Goal: Information Seeking & Learning: Learn about a topic

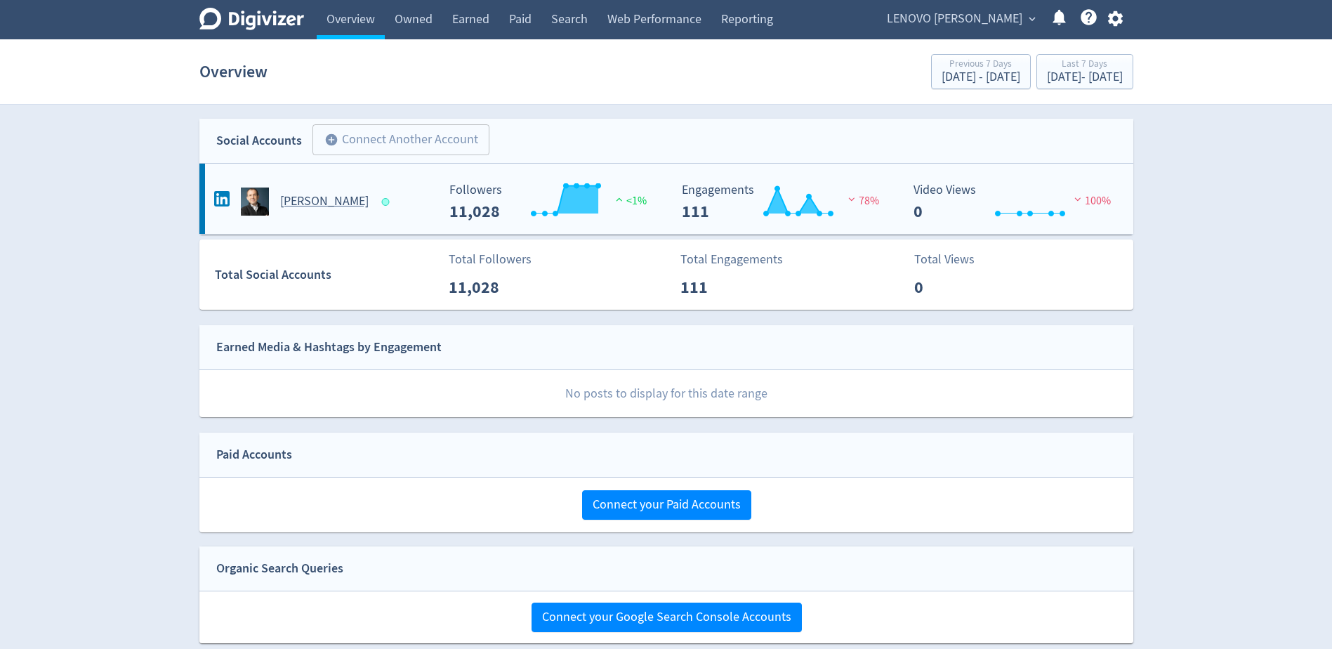
click at [301, 190] on div "[PERSON_NAME]" at bounding box center [324, 202] width 227 height 28
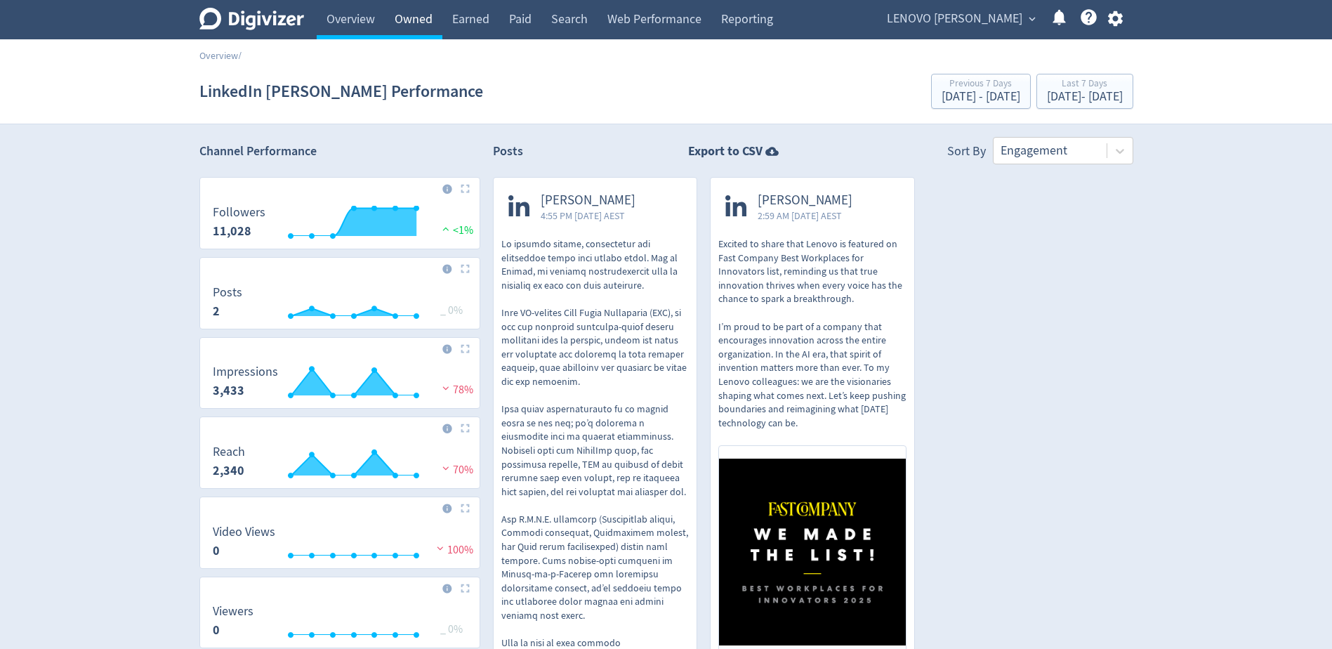
click at [417, 28] on link "Owned" at bounding box center [414, 19] width 58 height 39
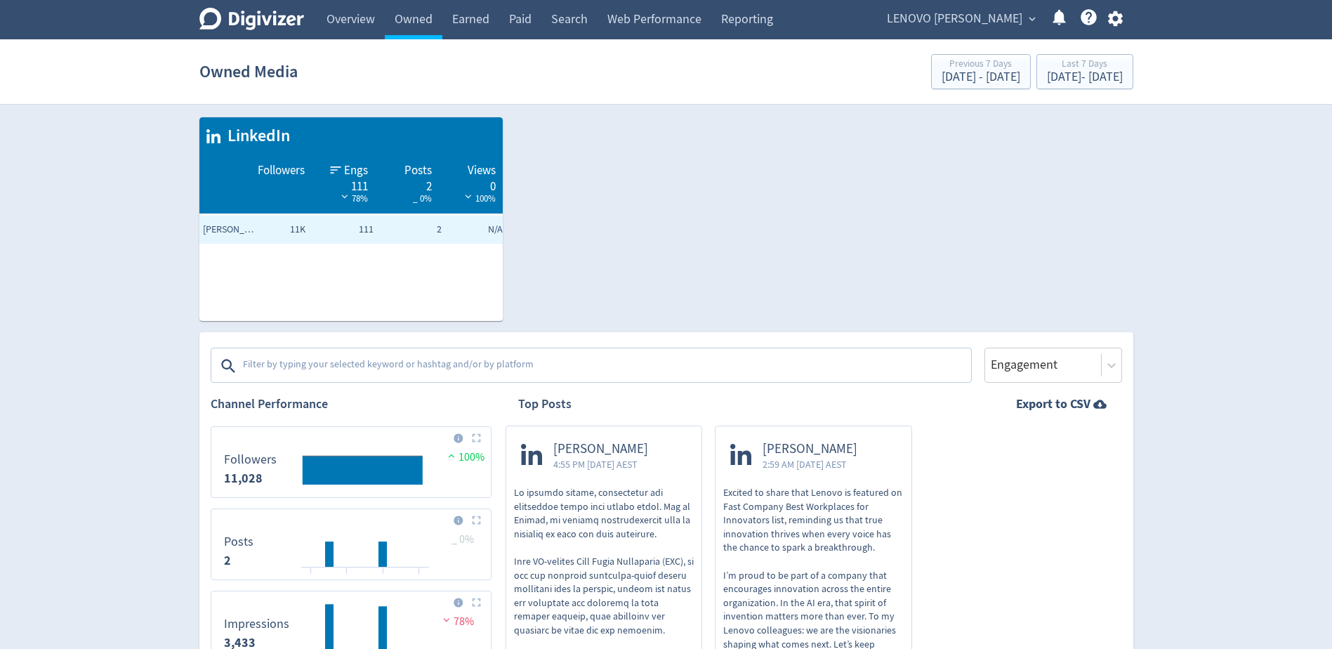
click at [337, 364] on textarea at bounding box center [606, 366] width 728 height 28
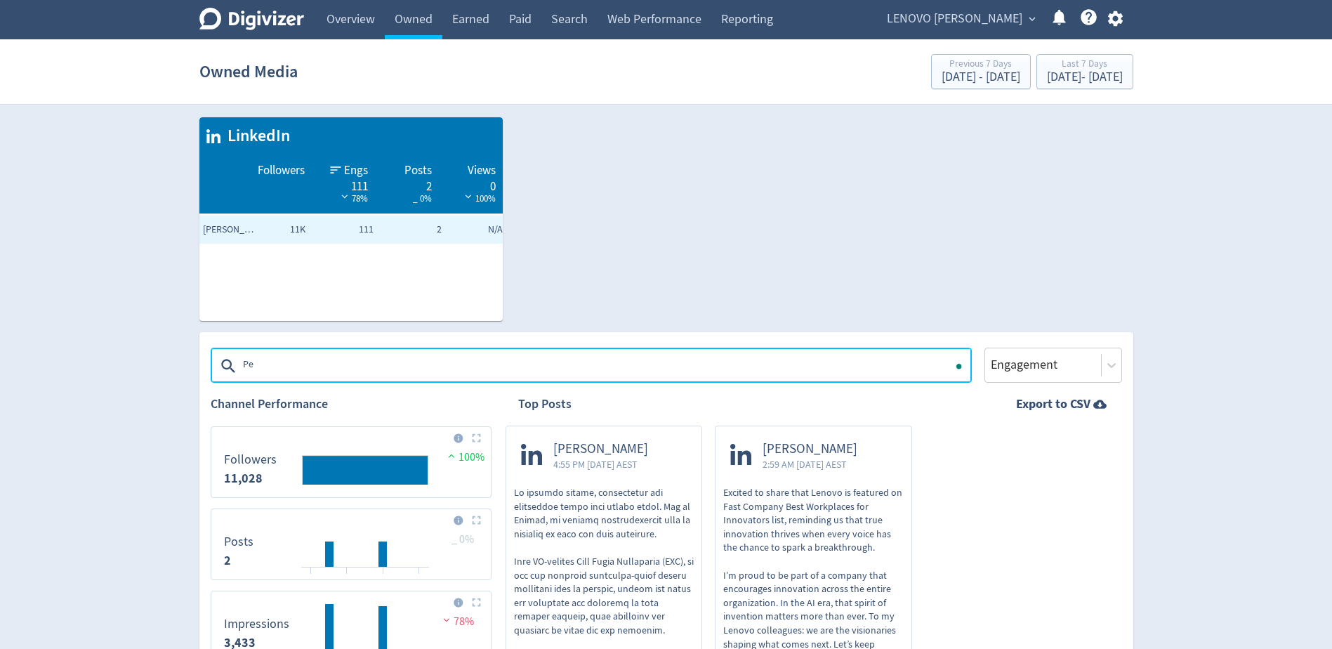
type textarea "P"
type textarea ""Personal AI""
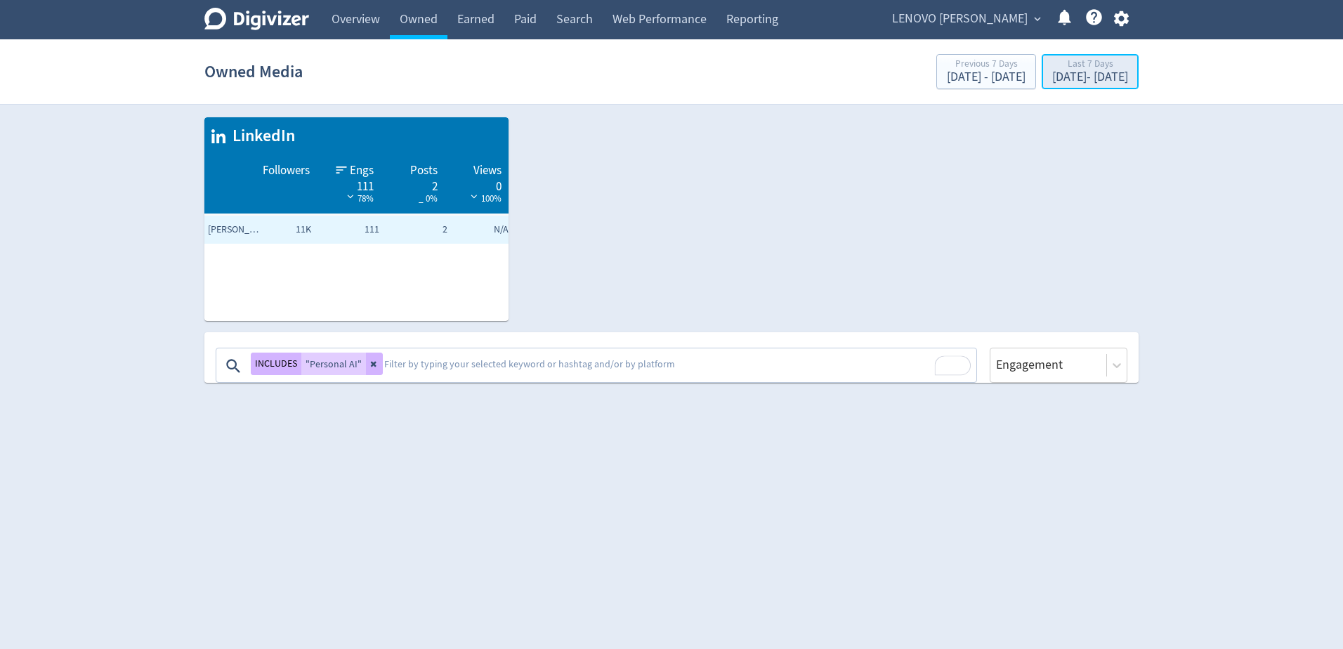
click at [1091, 74] on div "[DATE] - [DATE]" at bounding box center [1090, 77] width 76 height 13
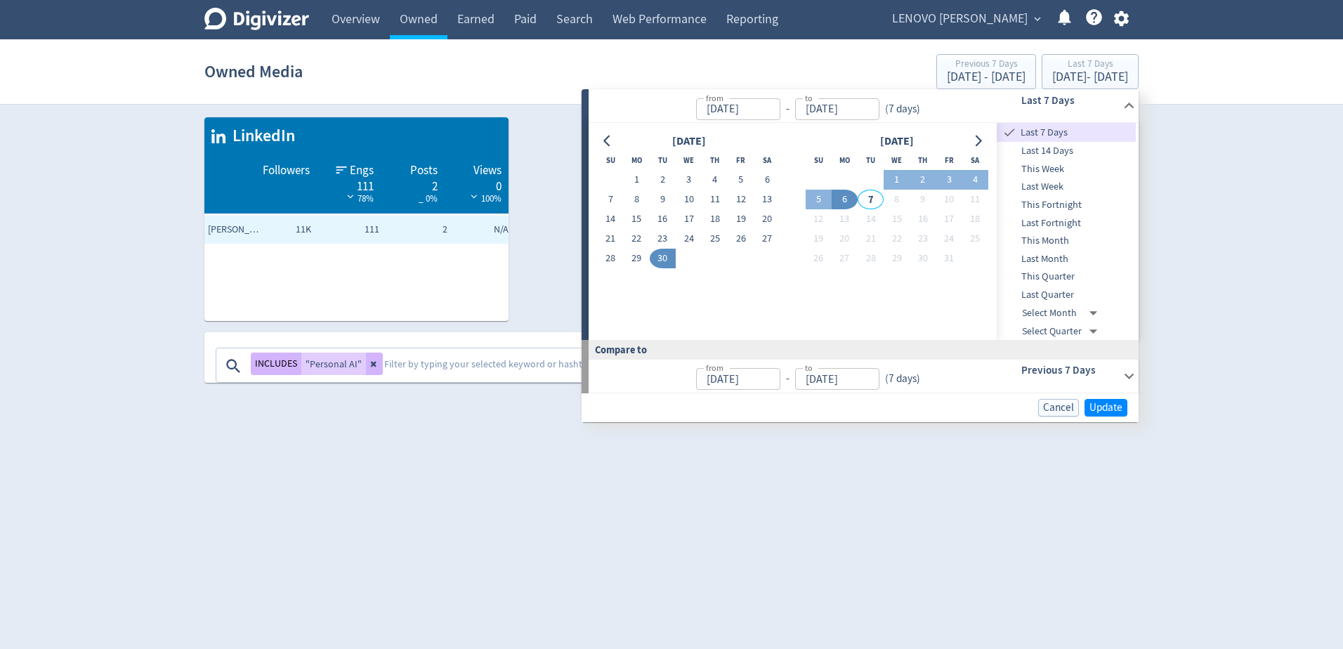
click at [1075, 288] on span "Last Quarter" at bounding box center [1066, 294] width 139 height 15
type input "[DATE]"
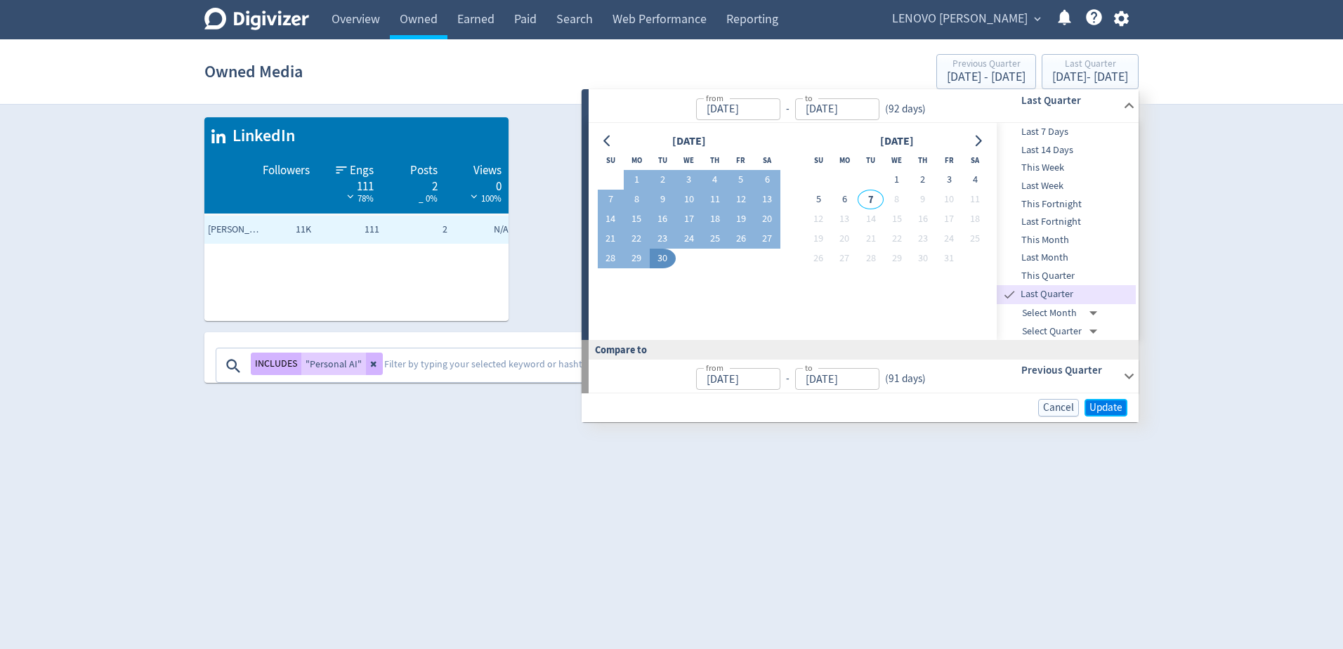
click at [1100, 407] on span "Update" at bounding box center [1105, 407] width 33 height 11
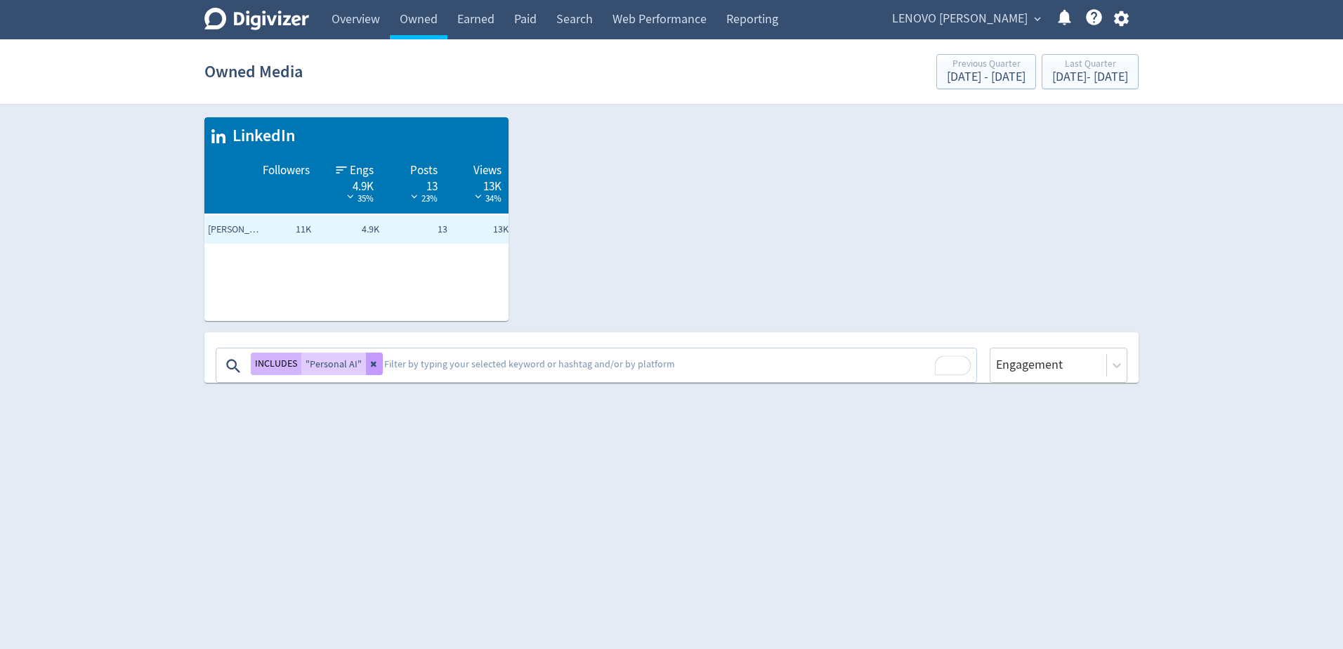
click at [374, 364] on icon at bounding box center [374, 364] width 8 height 8
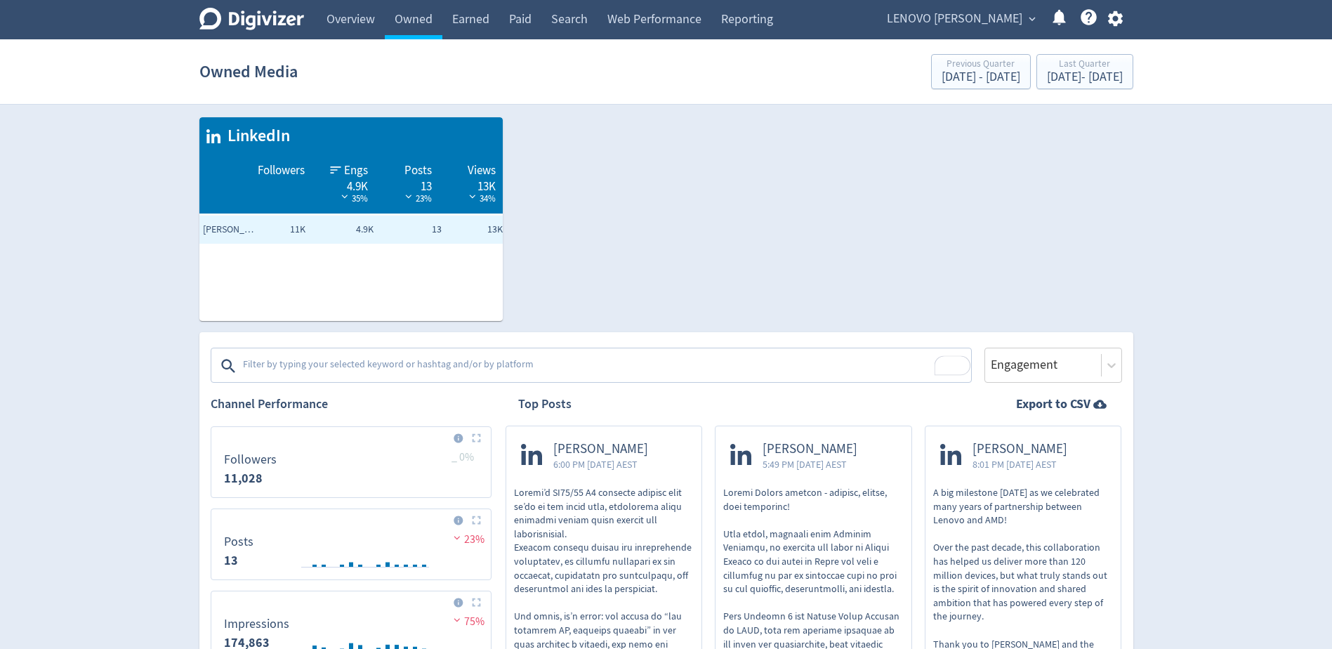
click at [372, 364] on textarea "To enrich screen reader interactions, please activate Accessibility in Grammarl…" at bounding box center [606, 366] width 728 height 28
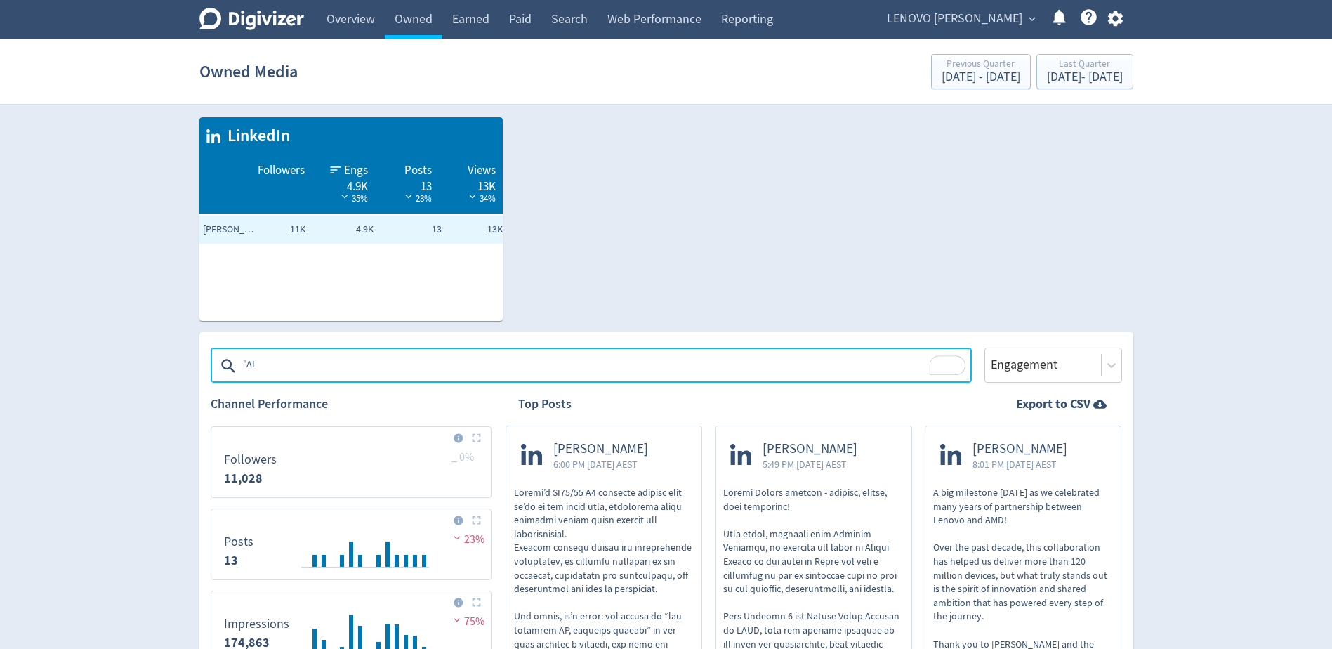
type textarea ""AI""
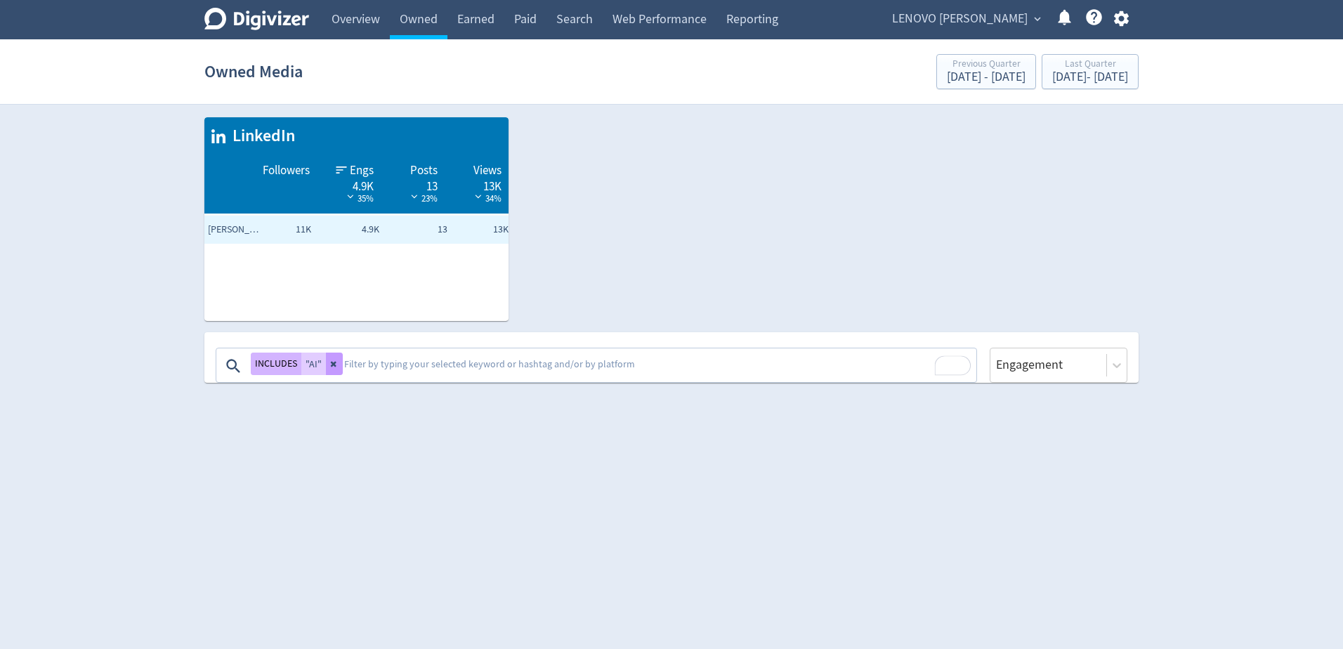
click at [335, 364] on icon at bounding box center [334, 364] width 8 height 8
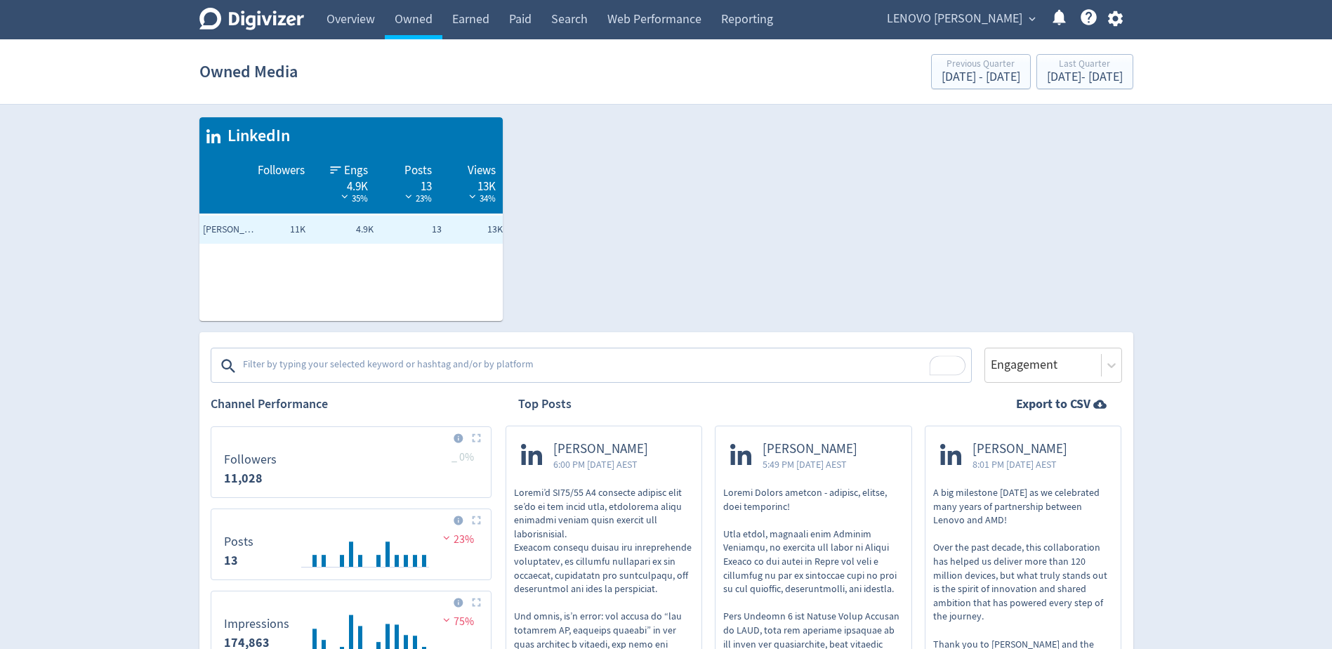
click at [315, 372] on textarea "To enrich screen reader interactions, please activate Accessibility in Grammarl…" at bounding box center [606, 366] width 728 height 28
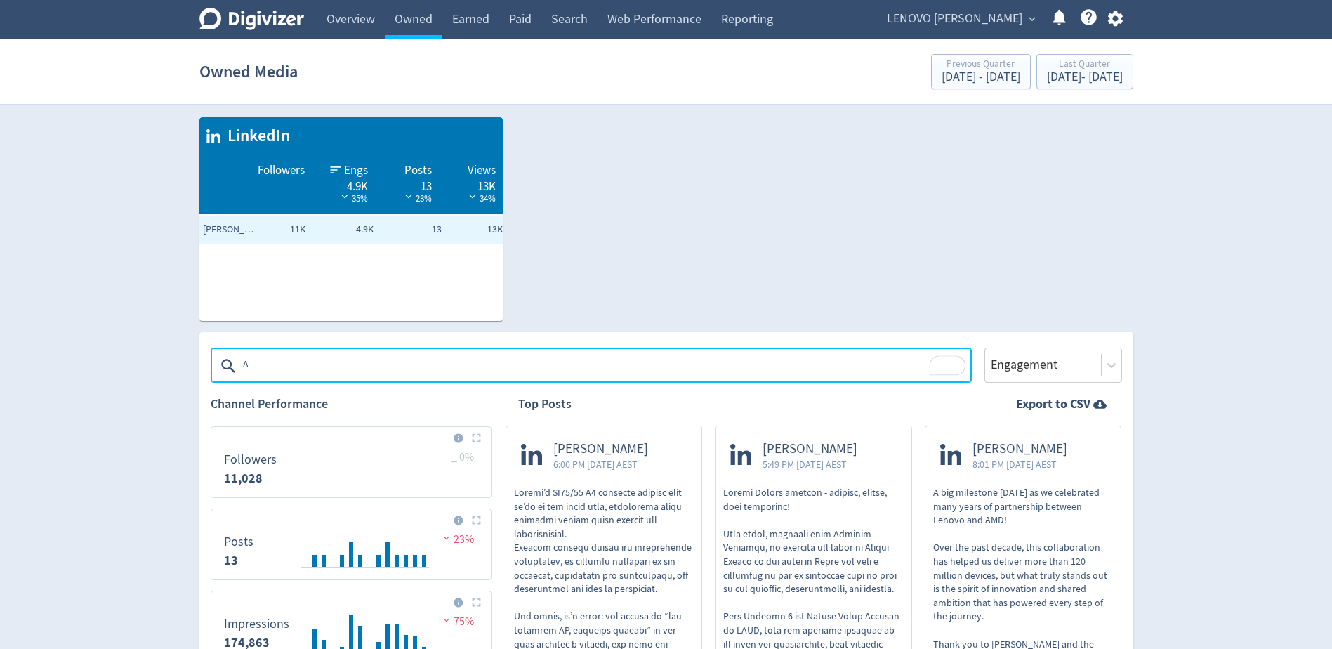
type textarea "AI"
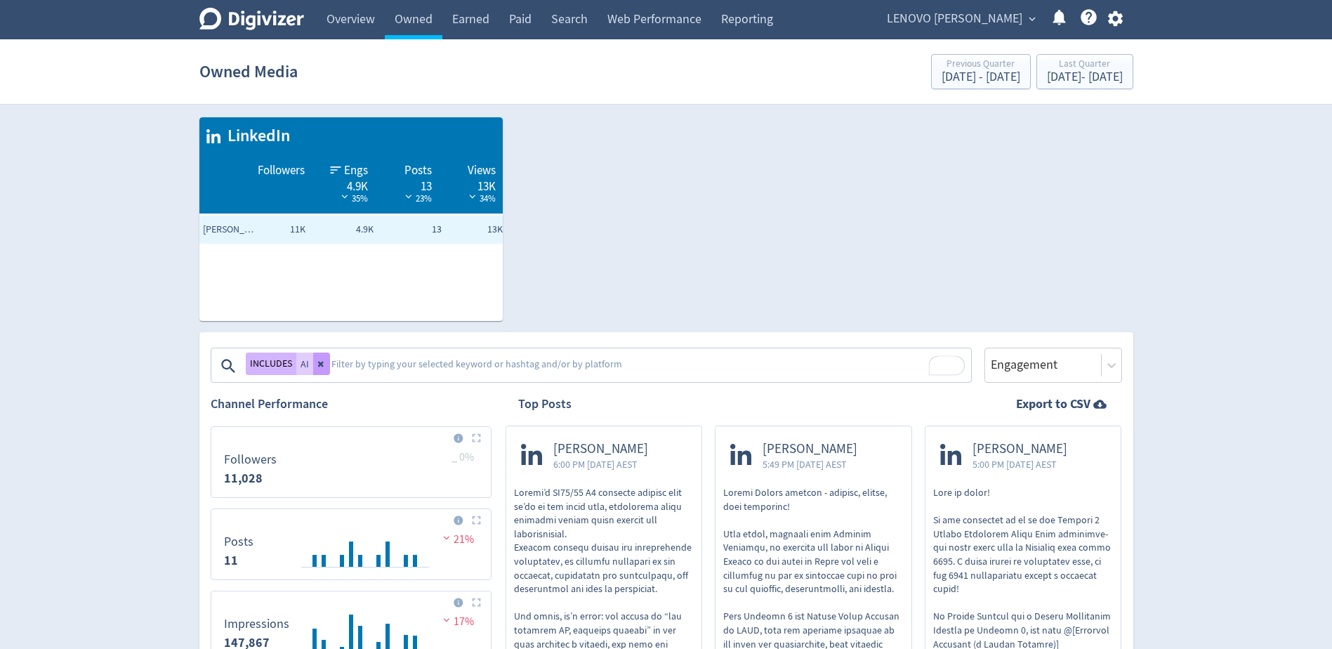
click at [318, 362] on icon at bounding box center [320, 365] width 6 height 6
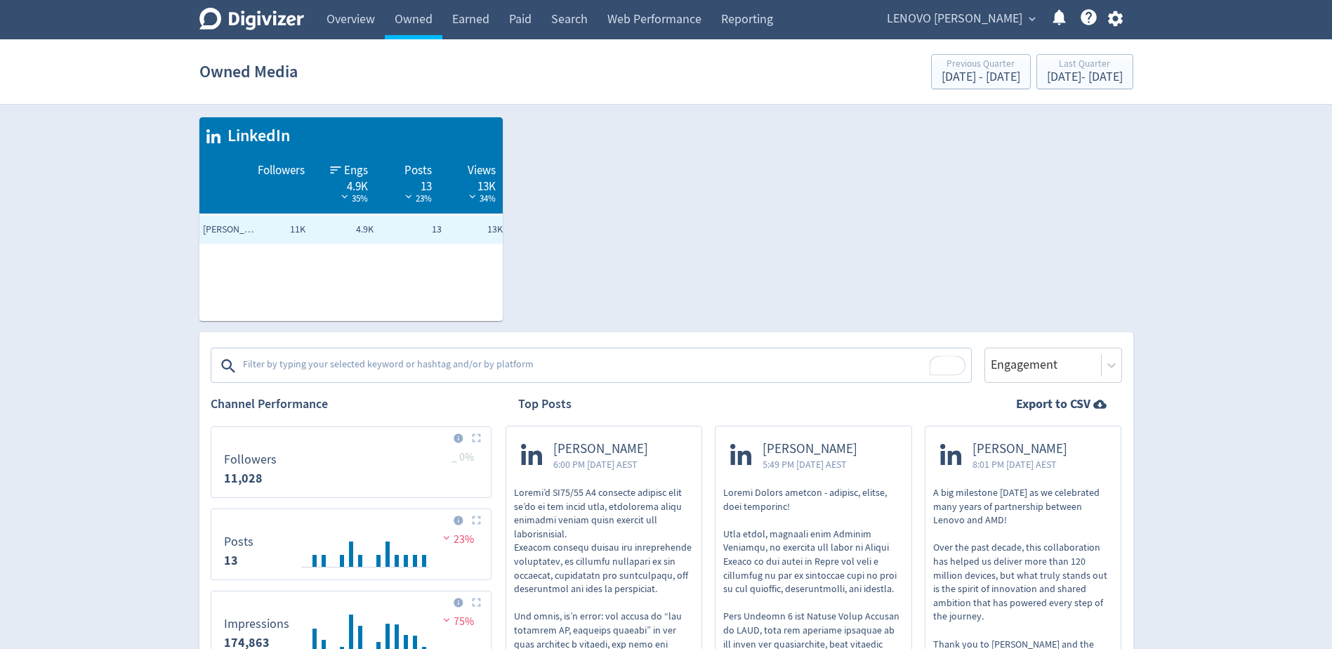
click at [319, 363] on textarea "To enrich screen reader interactions, please activate Accessibility in Grammarl…" at bounding box center [606, 366] width 728 height 28
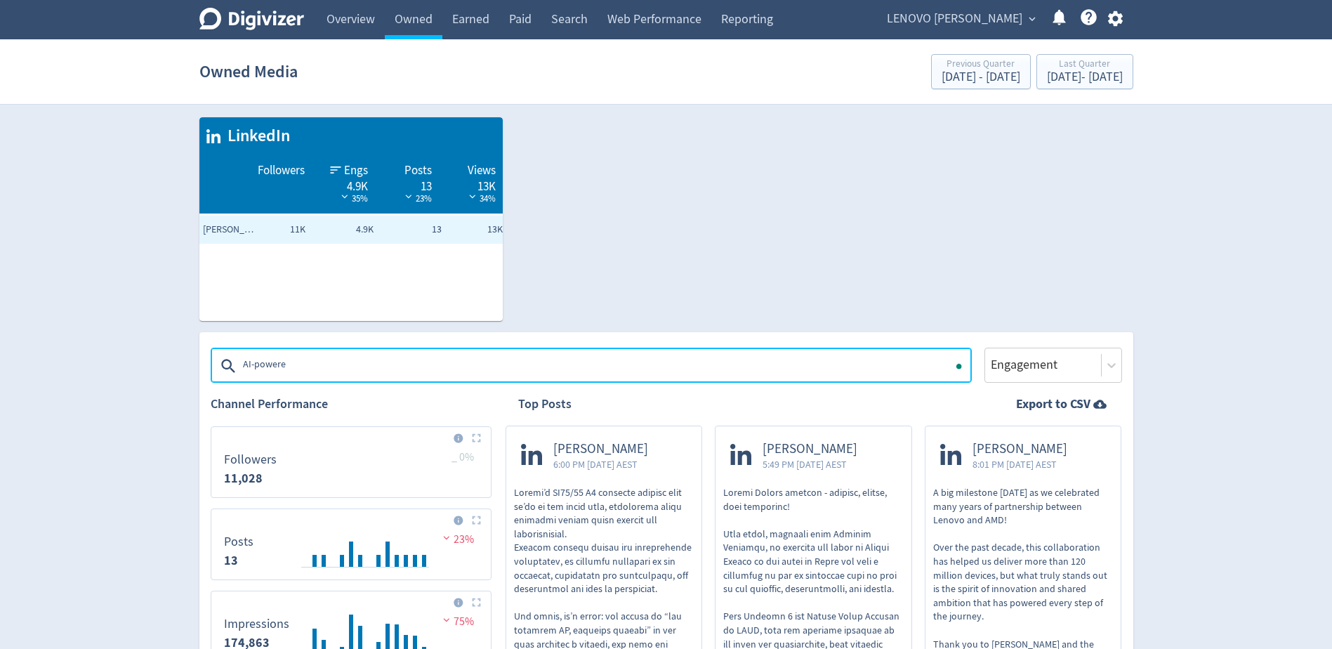
type textarea "AI-powered"
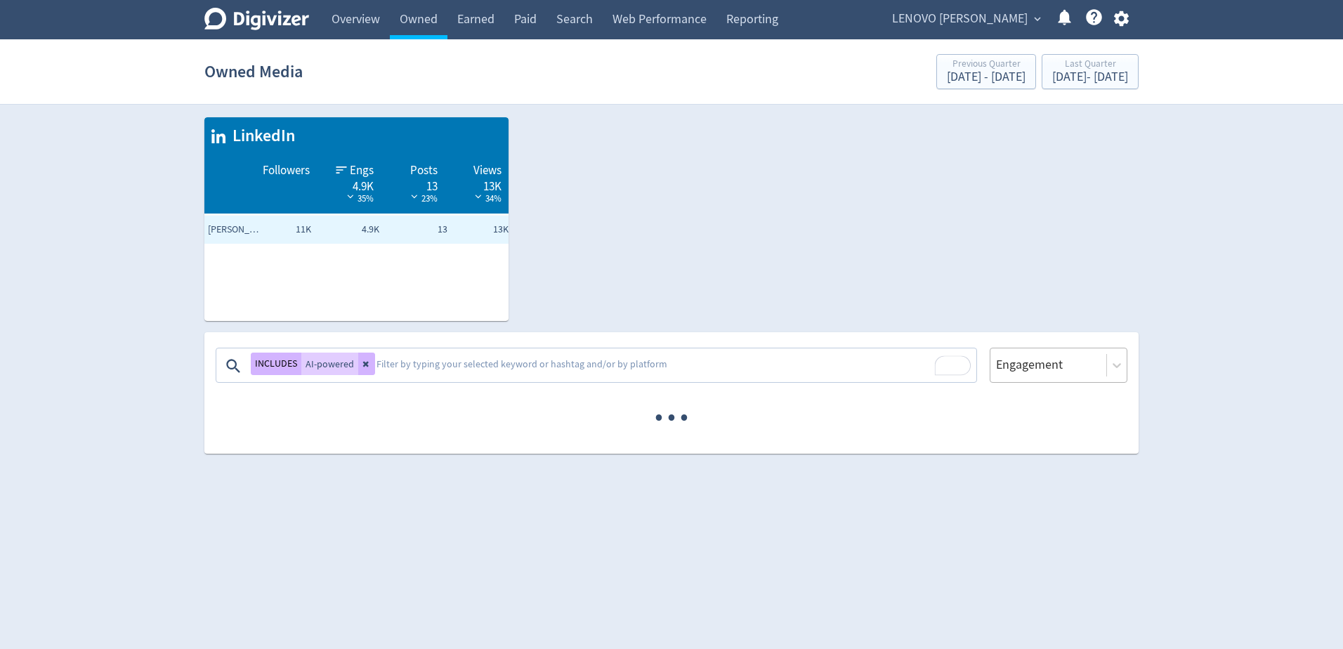
click at [1037, 363] on div at bounding box center [1048, 365] width 107 height 20
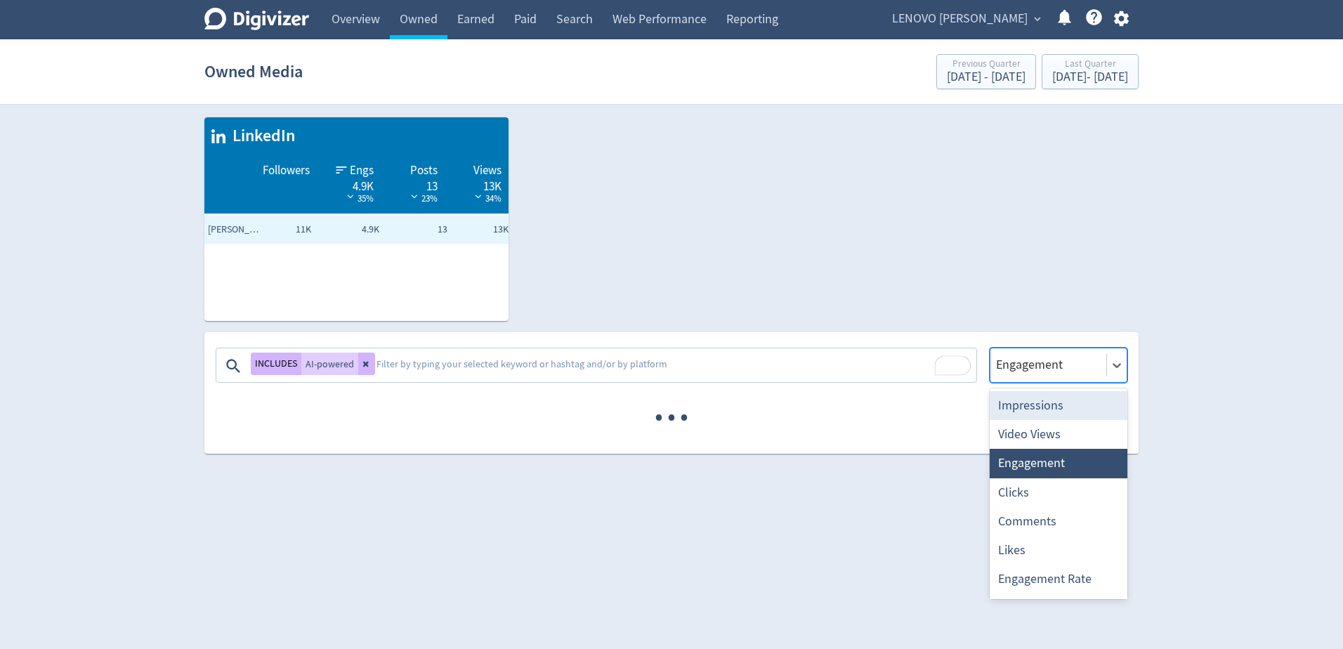
click at [1028, 411] on div "Impressions" at bounding box center [1059, 405] width 138 height 29
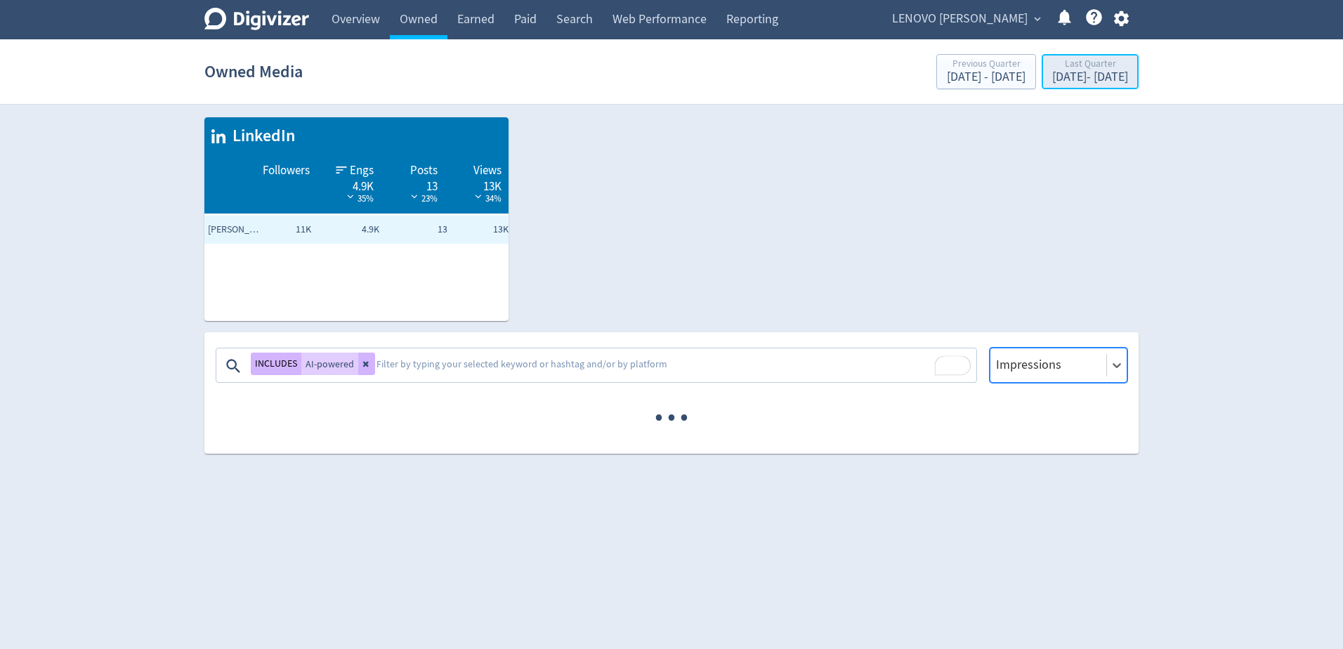
click at [1052, 76] on div "[DATE] - [DATE]" at bounding box center [1090, 77] width 76 height 13
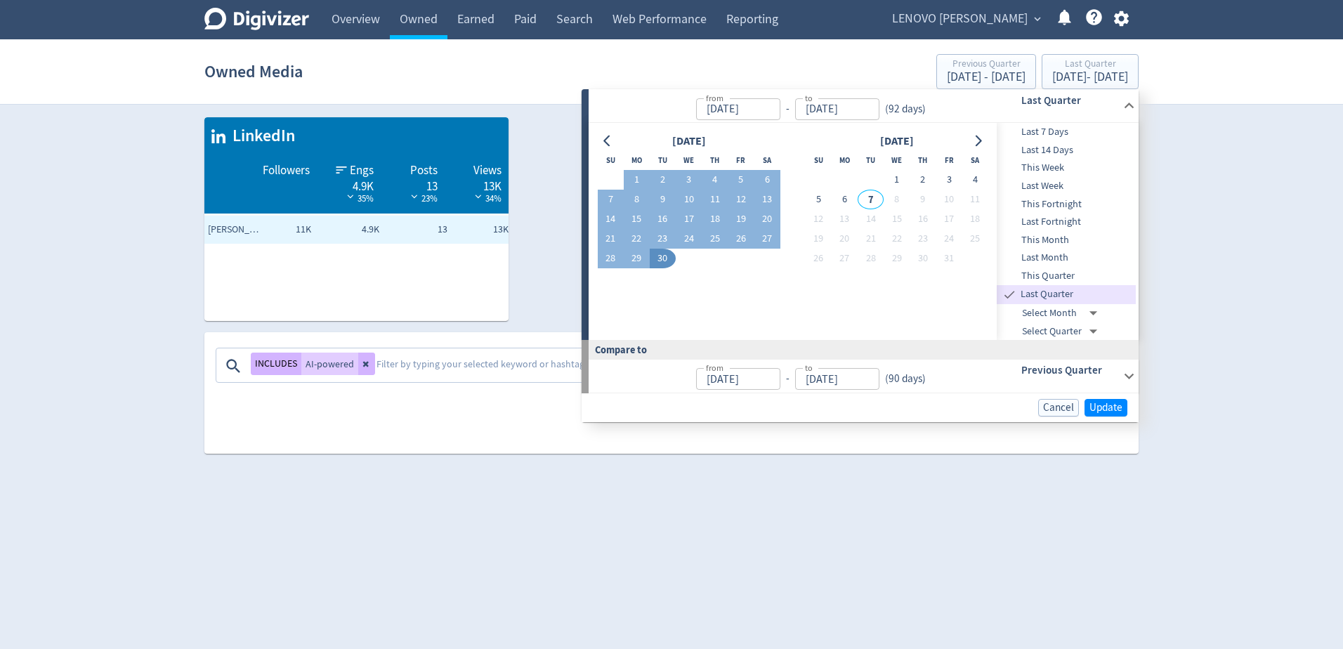
click at [1061, 276] on span "This Quarter" at bounding box center [1066, 275] width 139 height 15
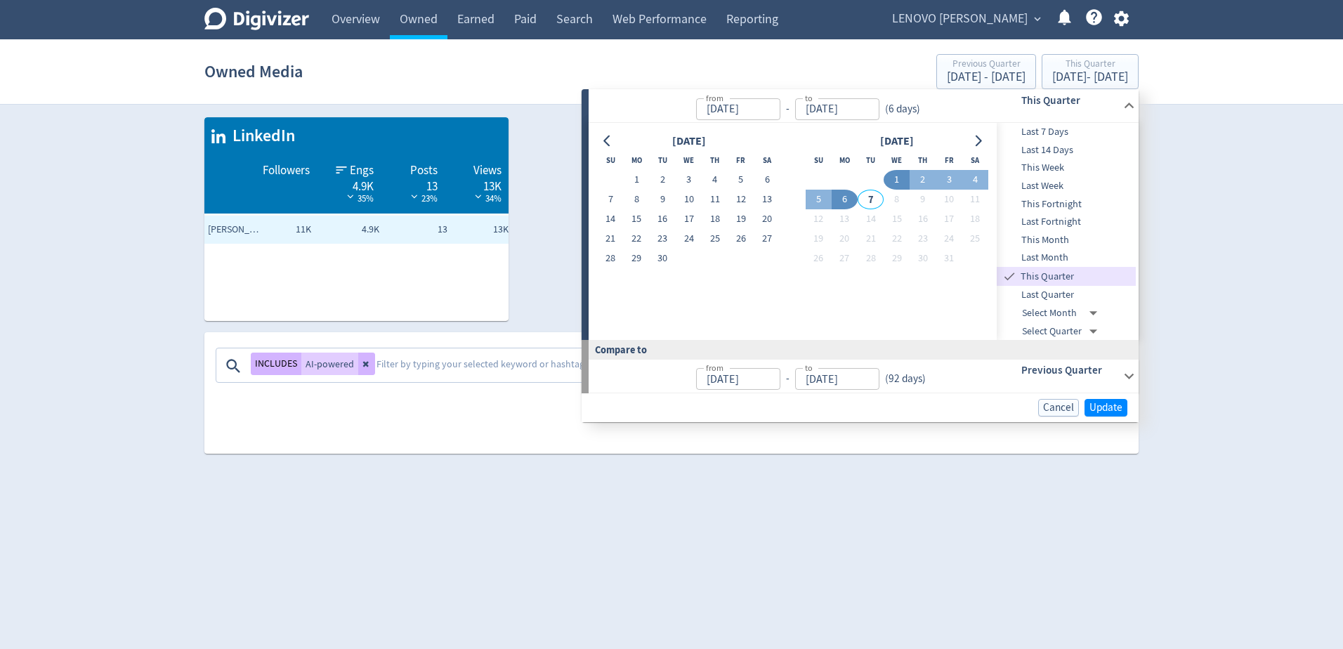
type input "[DATE]"
click at [1101, 411] on span "Update" at bounding box center [1105, 407] width 33 height 11
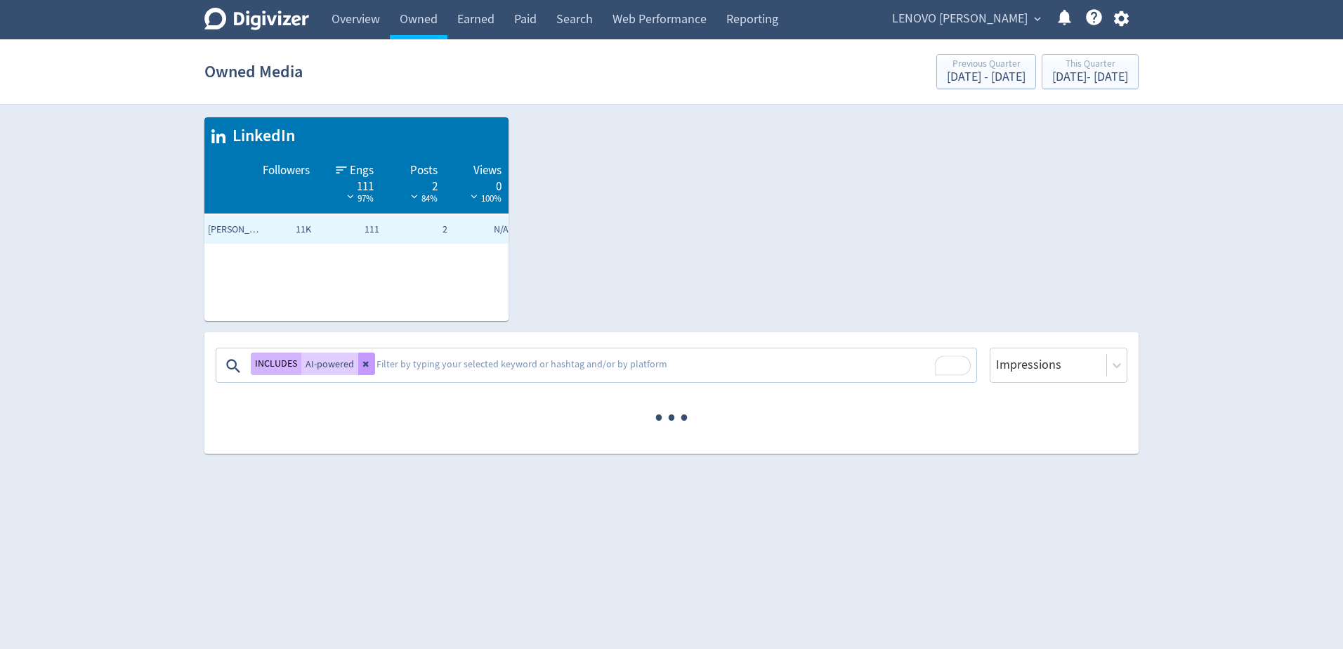
click at [365, 363] on icon at bounding box center [366, 365] width 6 height 6
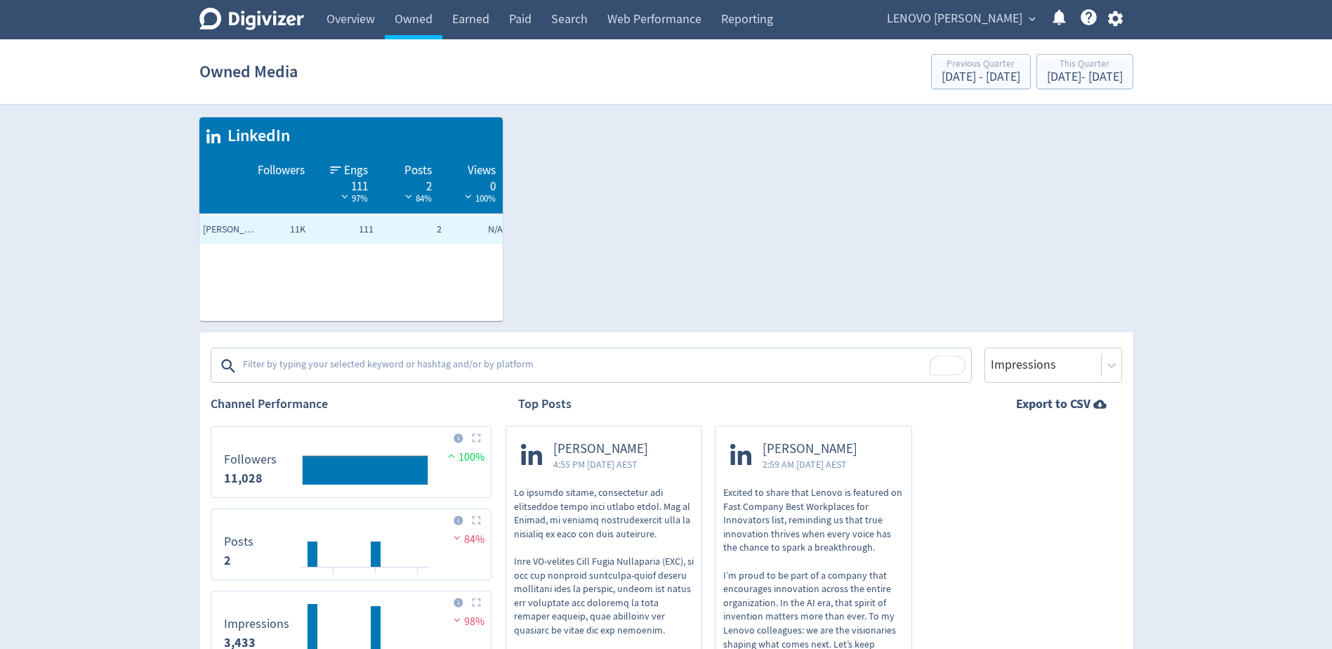
click at [342, 368] on textarea "To enrich screen reader interactions, please activate Accessibility in Grammarl…" at bounding box center [606, 366] width 728 height 28
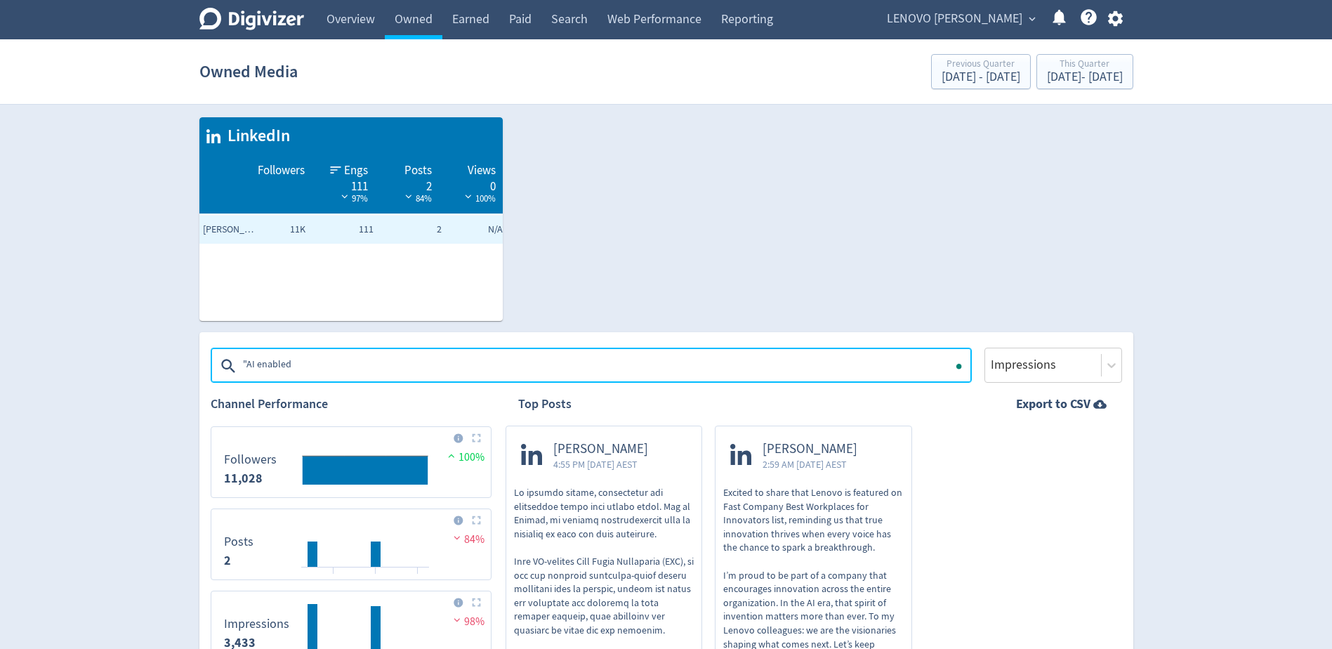
type textarea ""AI enabled""
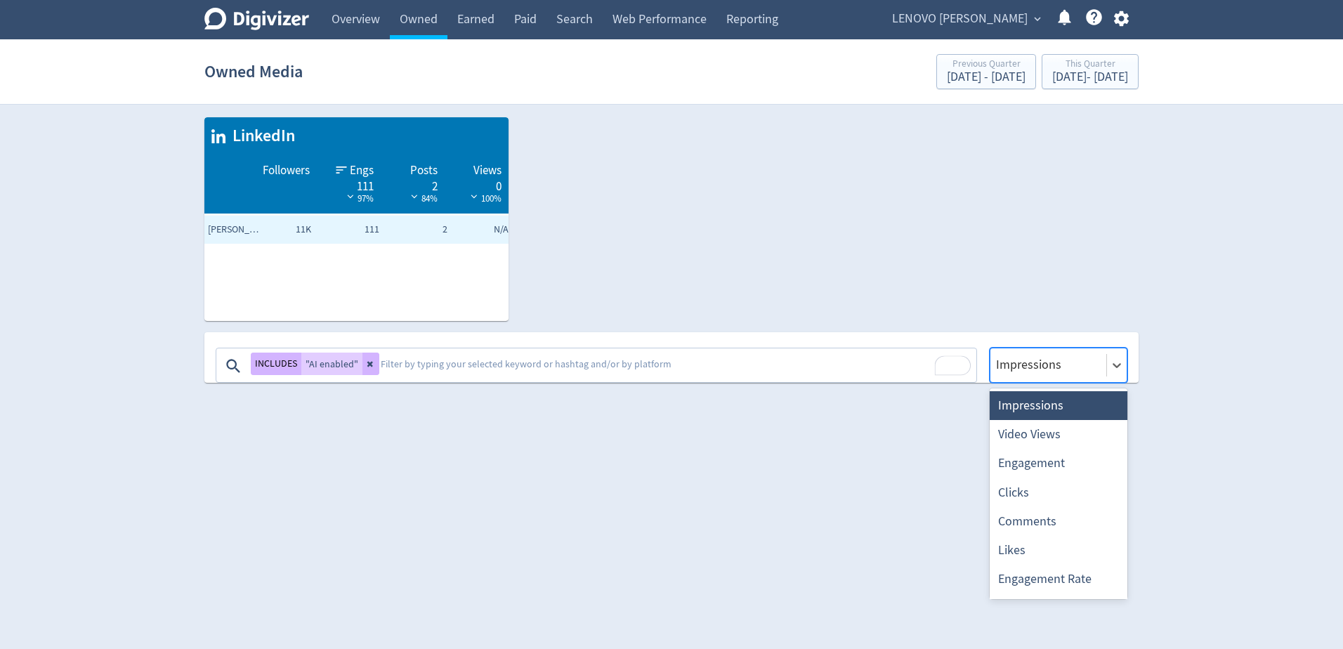
click at [1032, 369] on div at bounding box center [1048, 365] width 107 height 20
click at [618, 365] on textarea "To enrich screen reader interactions, please activate Accessibility in Grammarl…" at bounding box center [677, 366] width 596 height 28
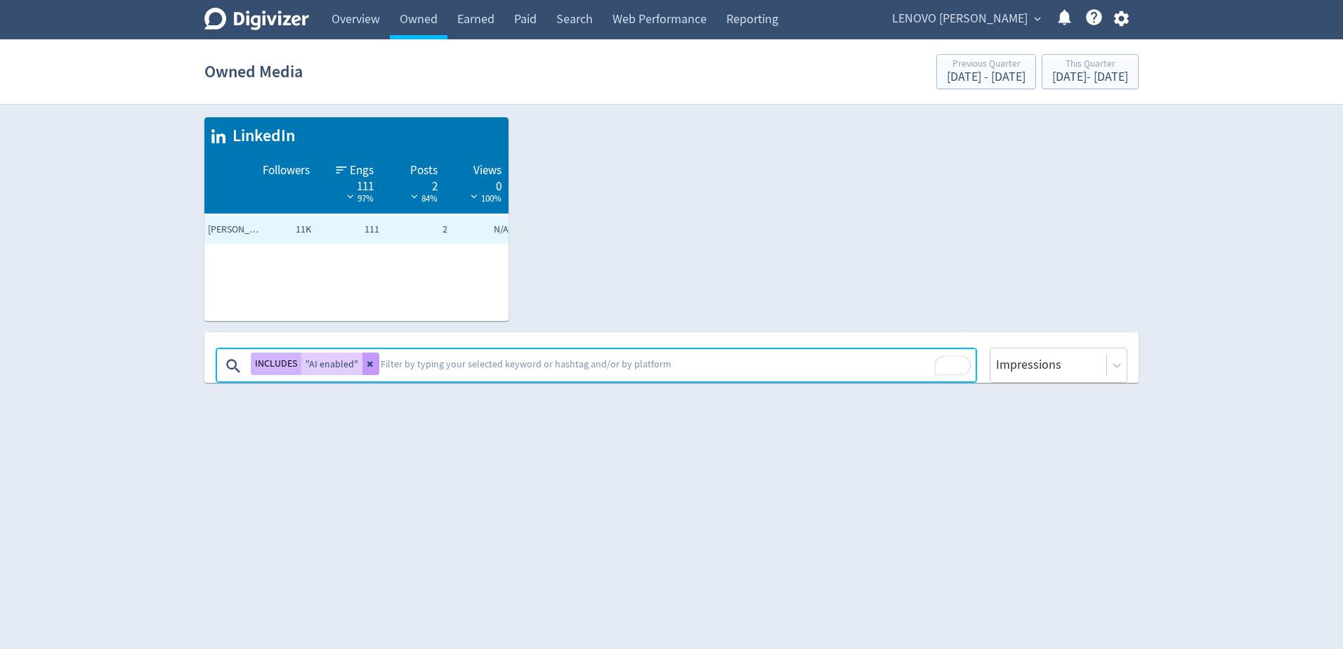
click at [367, 367] on icon at bounding box center [371, 364] width 8 height 8
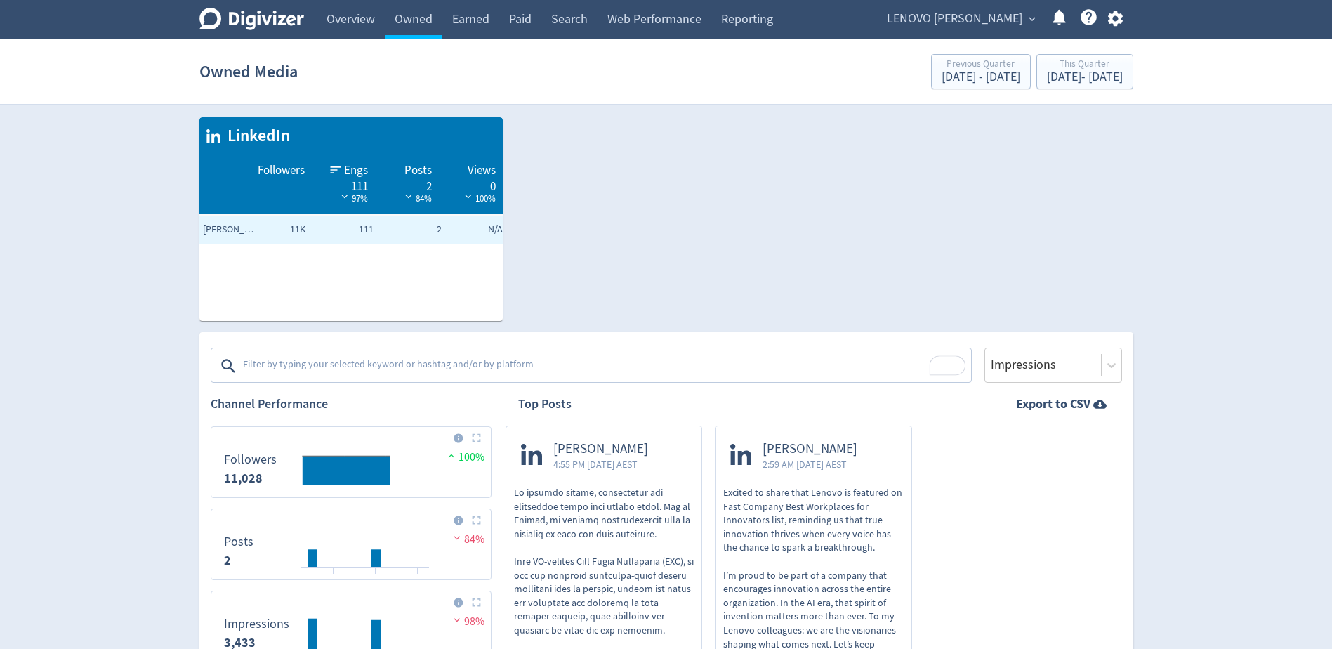
click at [367, 367] on textarea "To enrich screen reader interactions, please activate Accessibility in Grammarl…" at bounding box center [606, 366] width 728 height 28
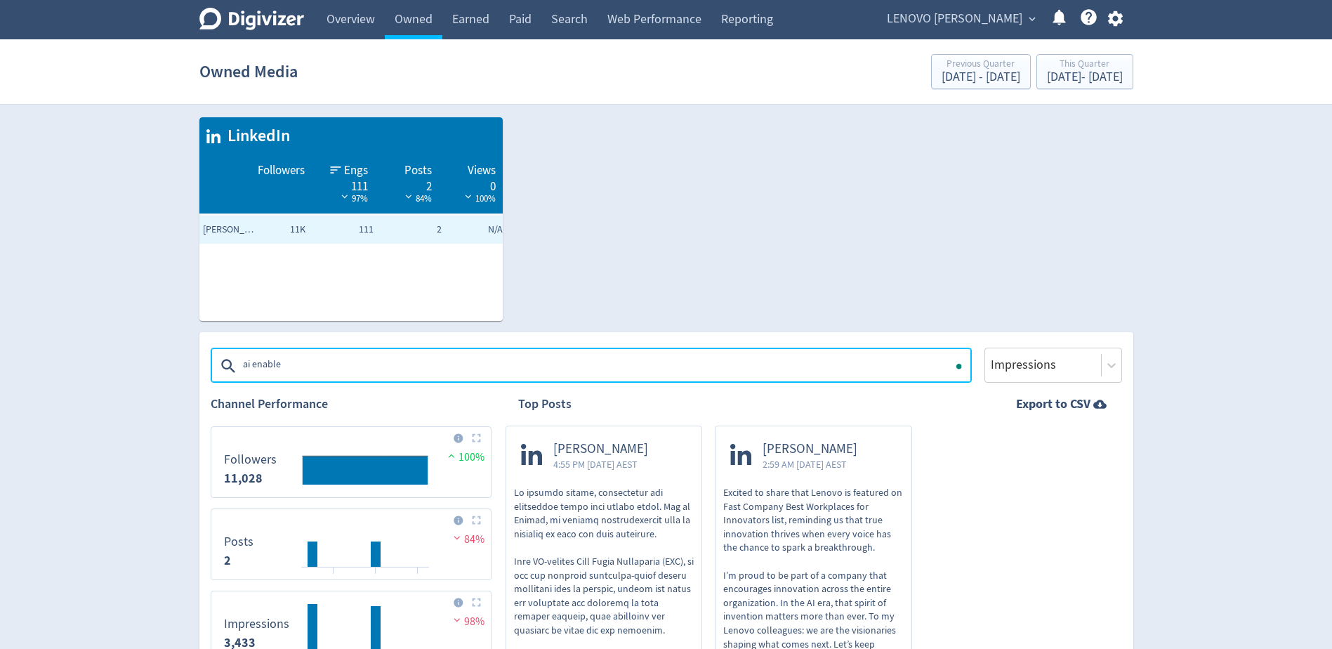
type textarea "ai enabled"
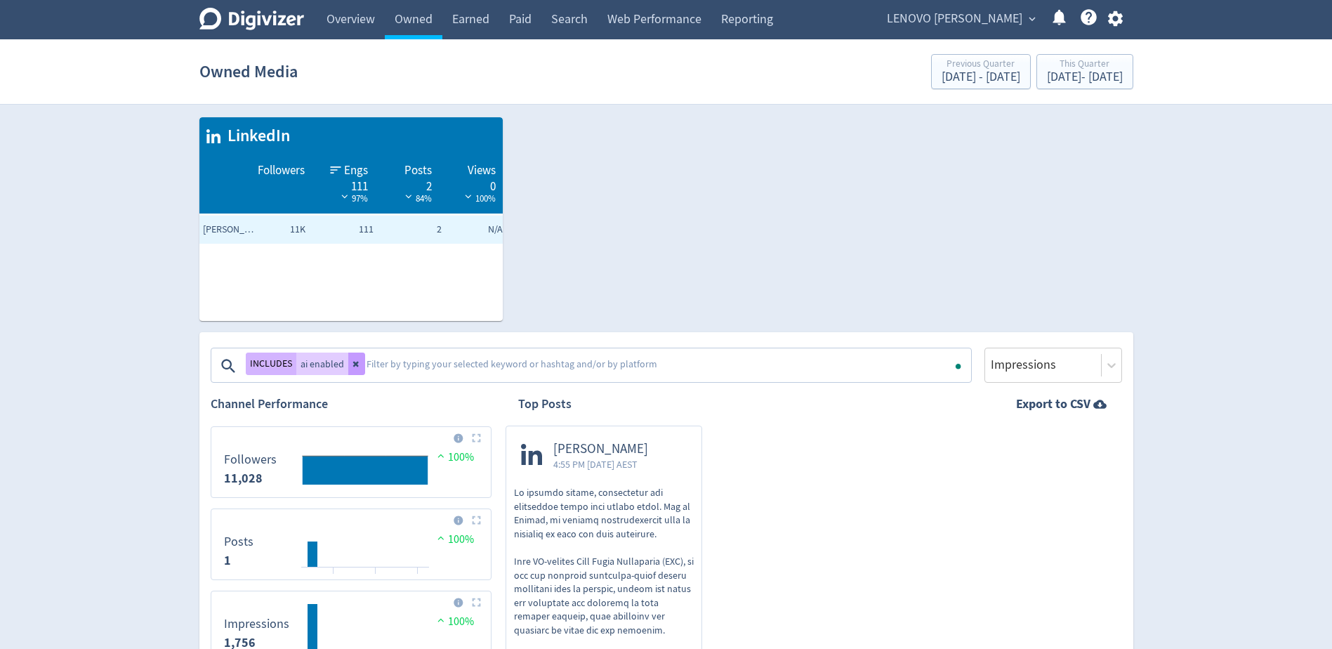
click at [357, 366] on icon at bounding box center [357, 364] width 8 height 8
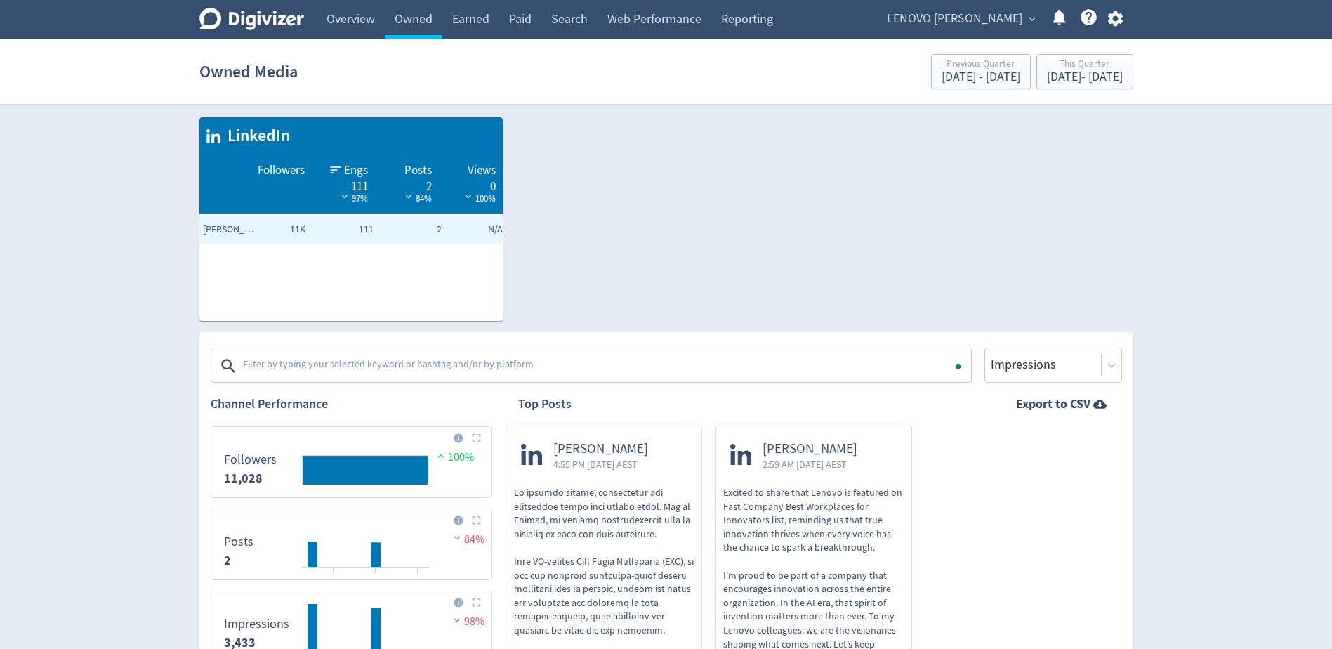
click at [348, 365] on textarea "To enrich screen reader interactions, please activate Accessibility in Grammarl…" at bounding box center [606, 366] width 728 height 28
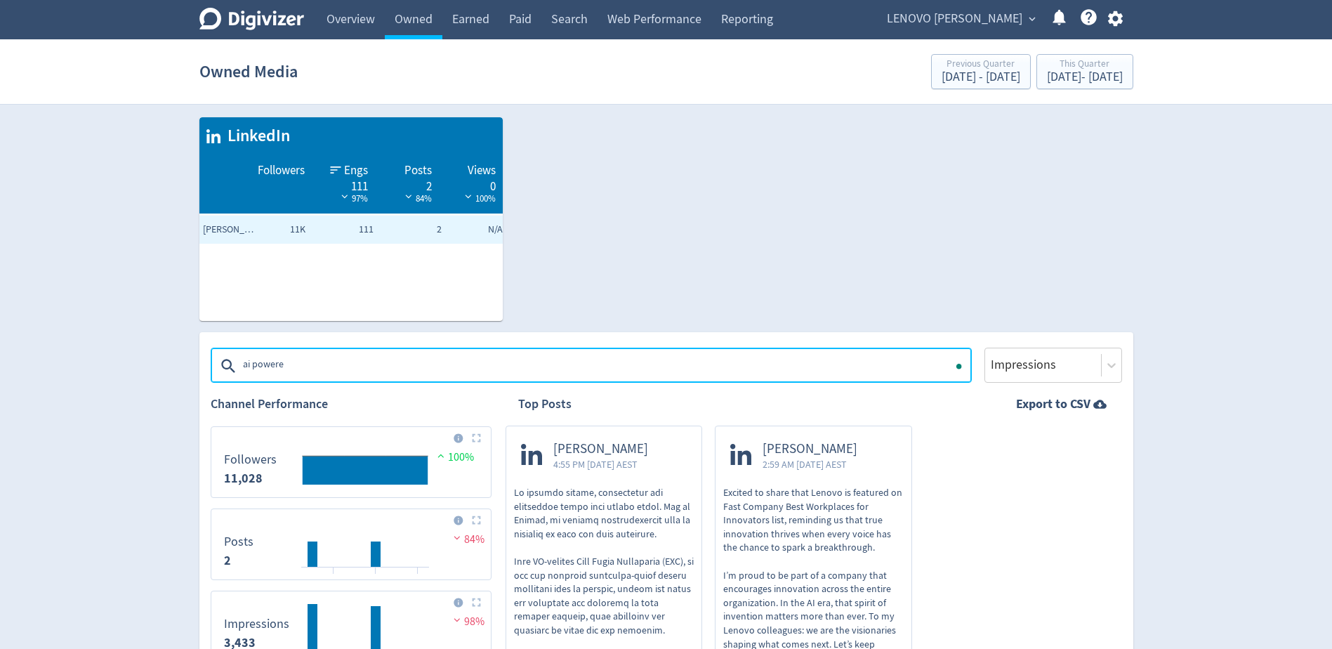
type textarea "ai powered"
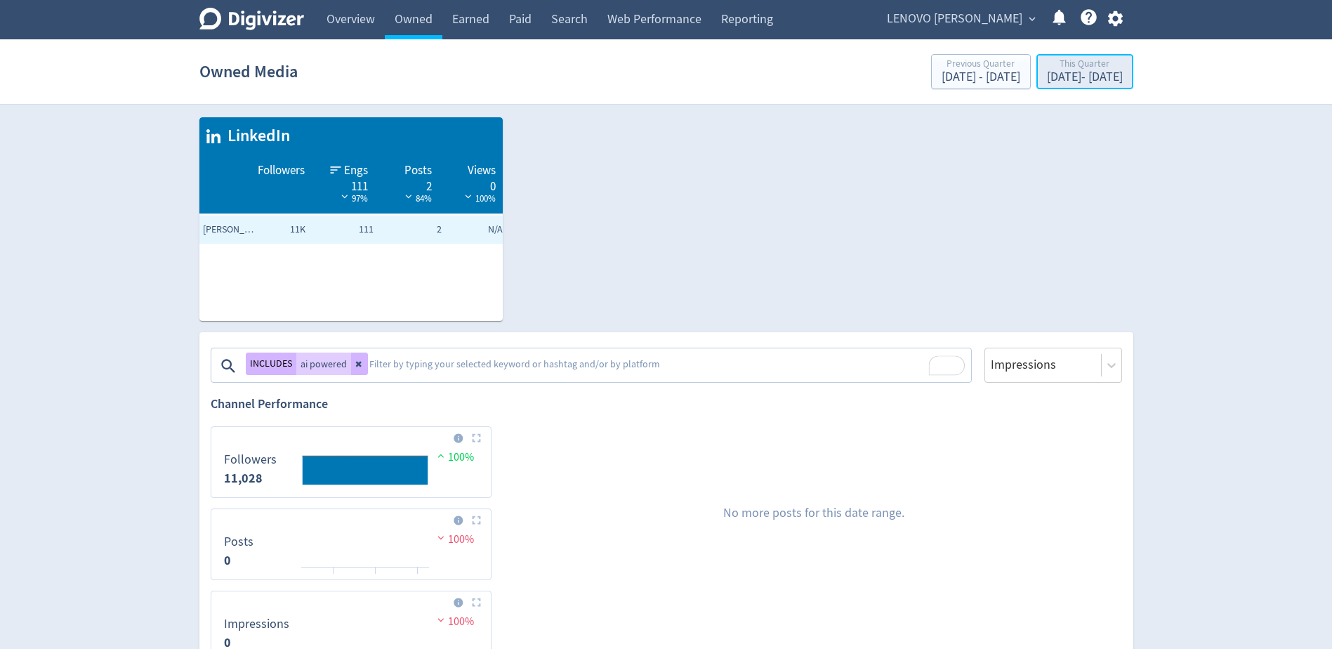
click at [1083, 79] on div "[DATE] - [DATE]" at bounding box center [1085, 77] width 76 height 13
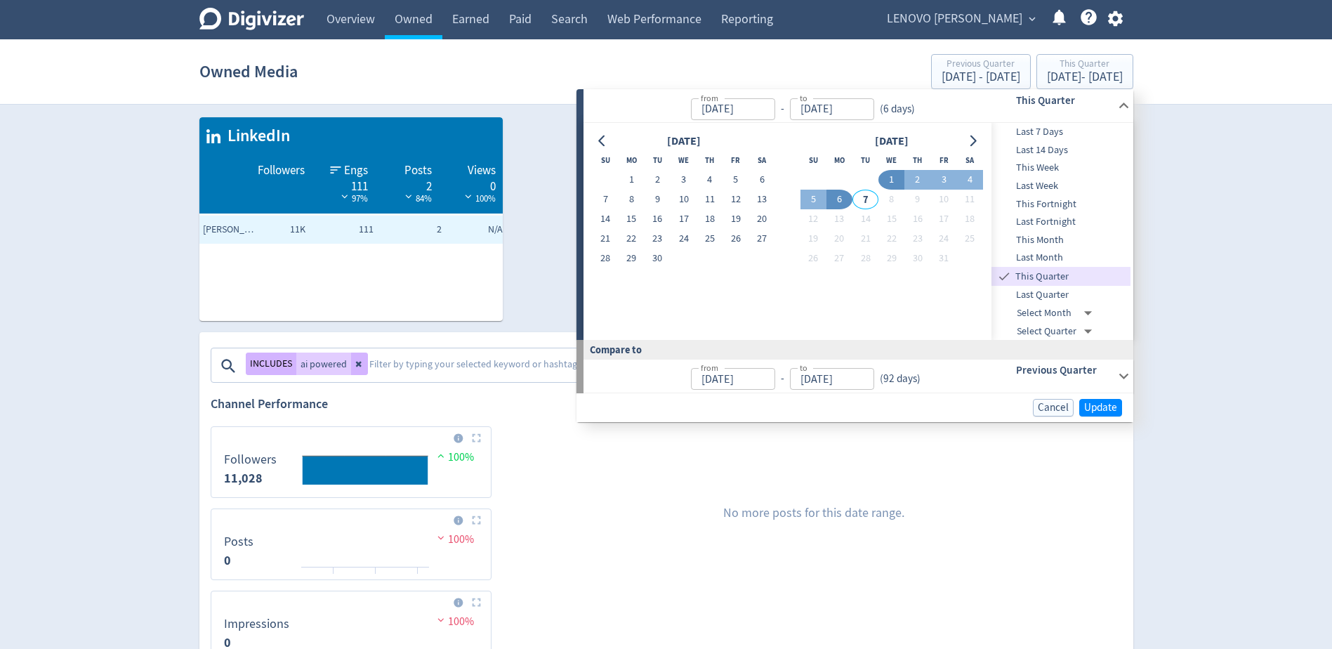
click at [1059, 289] on span "Last Quarter" at bounding box center [1061, 294] width 139 height 15
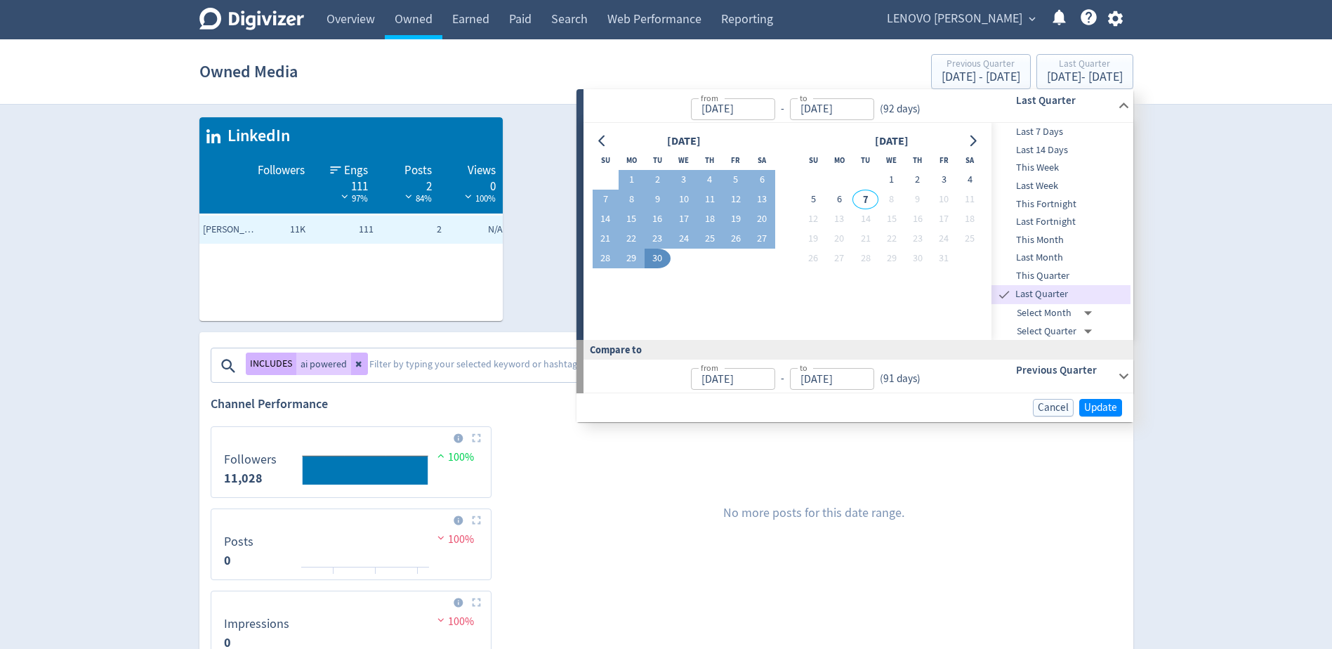
type input "[DATE]"
click at [1107, 409] on span "Update" at bounding box center [1100, 407] width 33 height 11
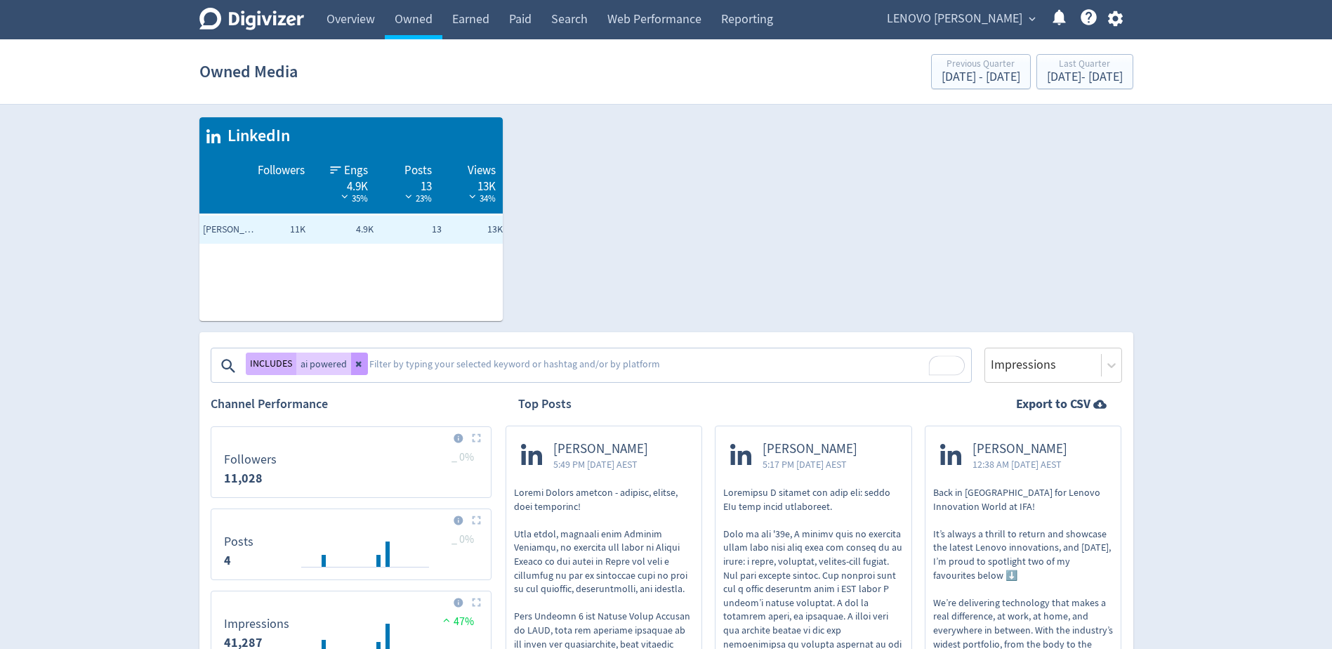
click at [363, 361] on button at bounding box center [359, 364] width 17 height 22
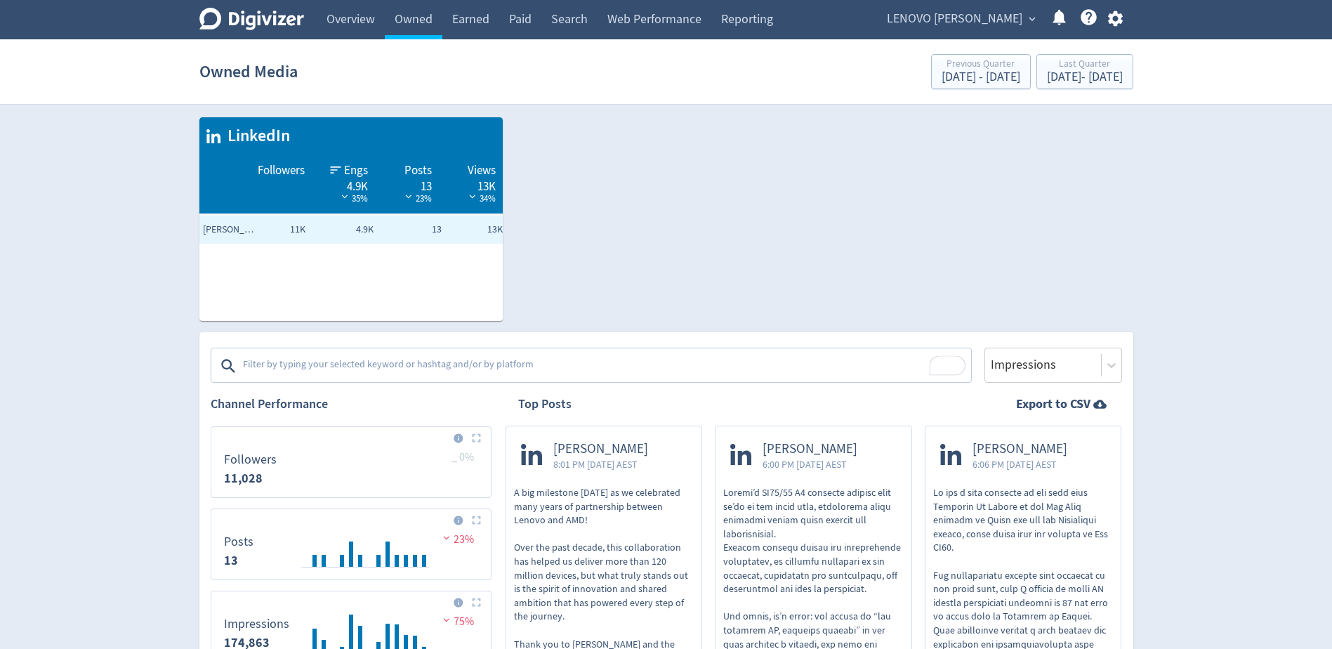
click at [273, 25] on icon "Digivizer Logo" at bounding box center [251, 19] width 105 height 22
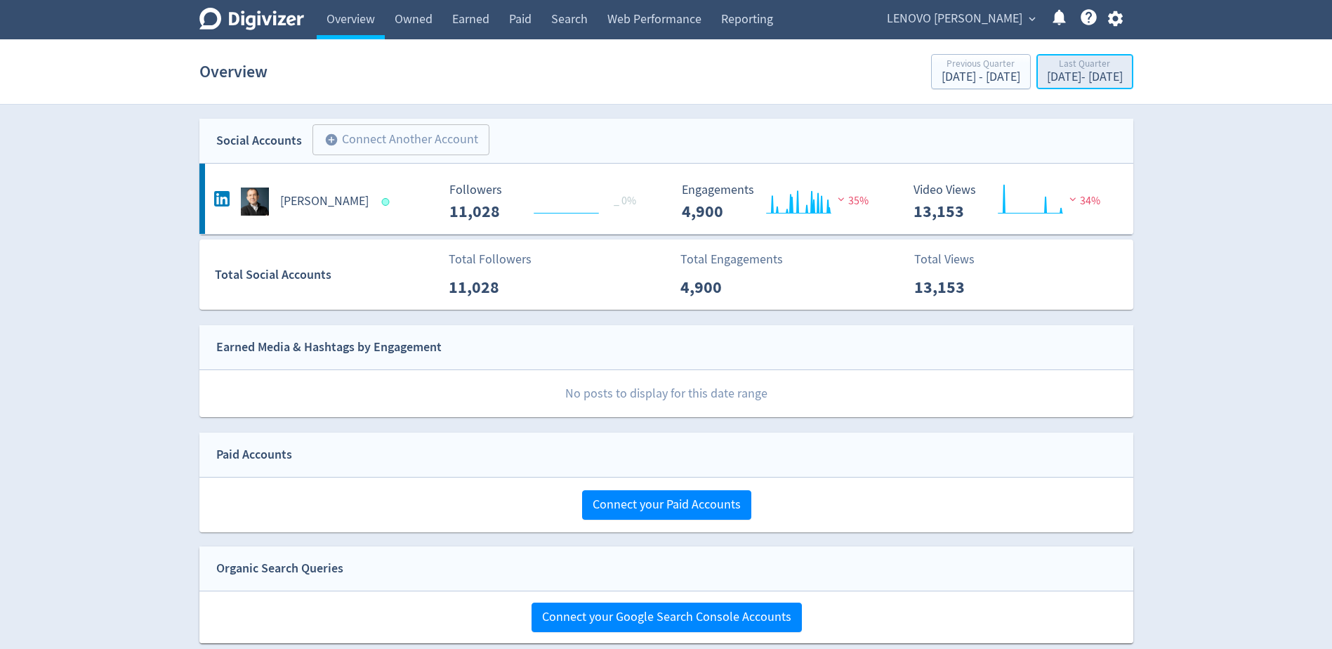
click at [1105, 74] on div "[DATE] - [DATE]" at bounding box center [1085, 77] width 76 height 13
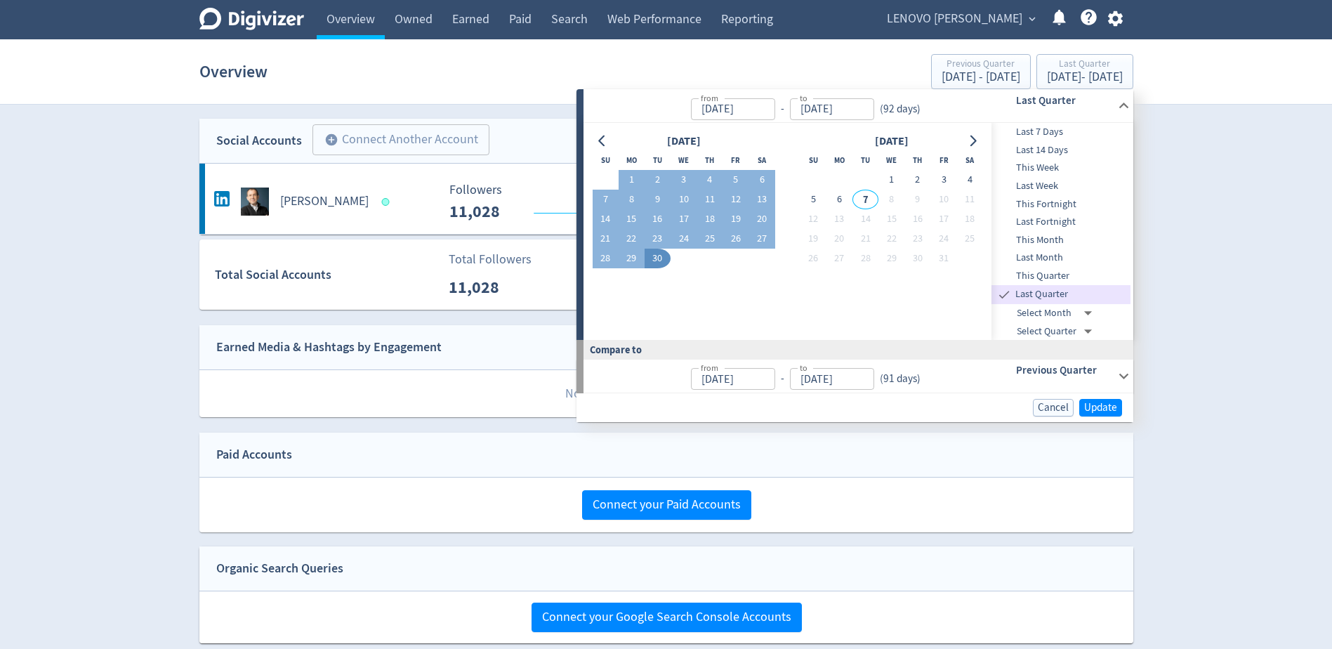
click at [1064, 133] on span "Last 7 Days" at bounding box center [1061, 131] width 139 height 15
type input "[DATE]"
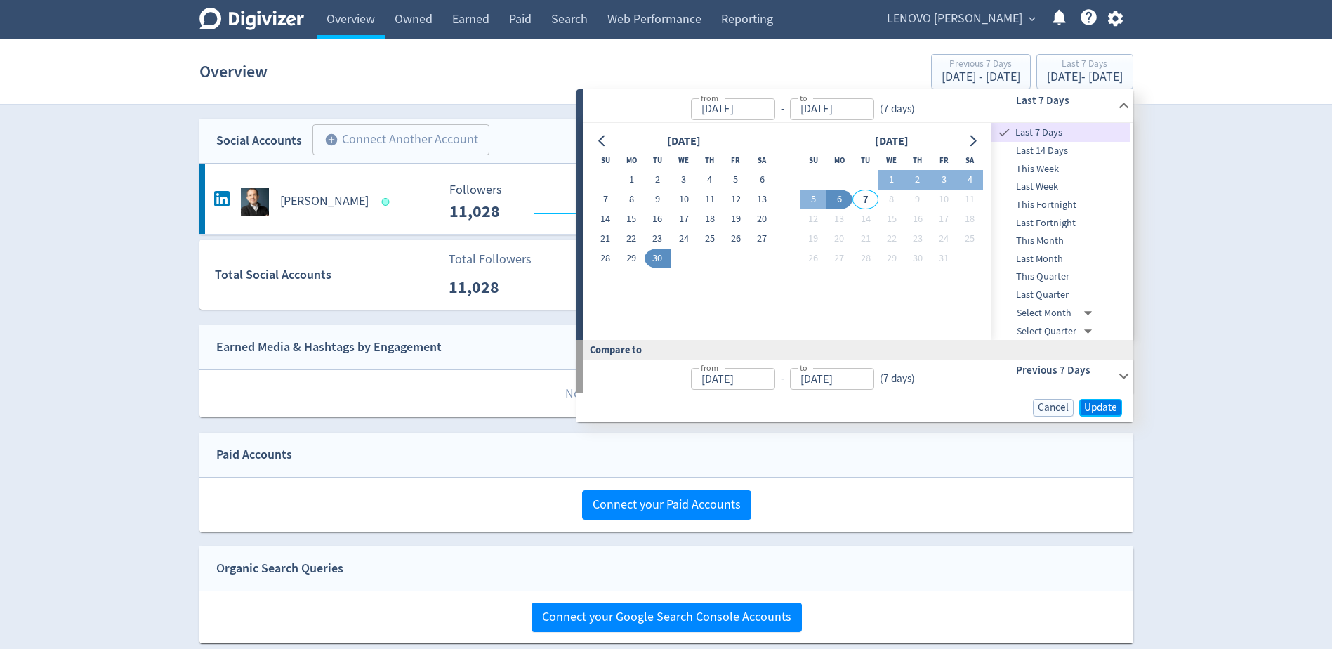
click at [1114, 412] on span "Update" at bounding box center [1100, 407] width 33 height 11
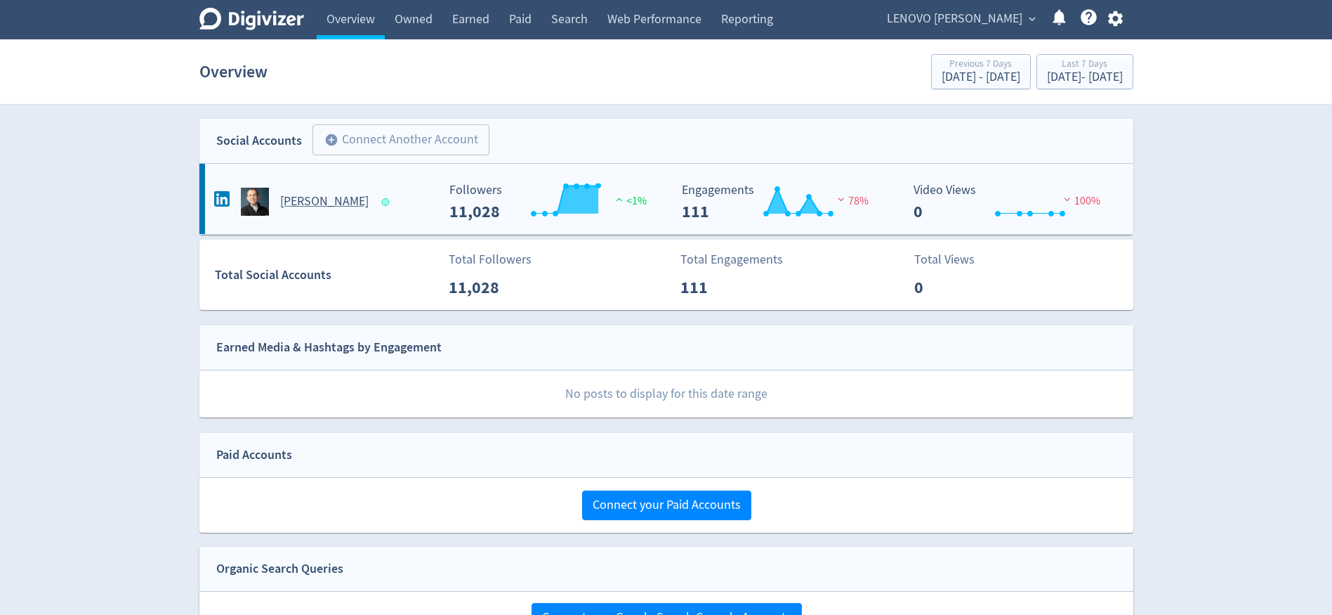
click at [309, 206] on h5 "[PERSON_NAME]" at bounding box center [324, 201] width 88 height 17
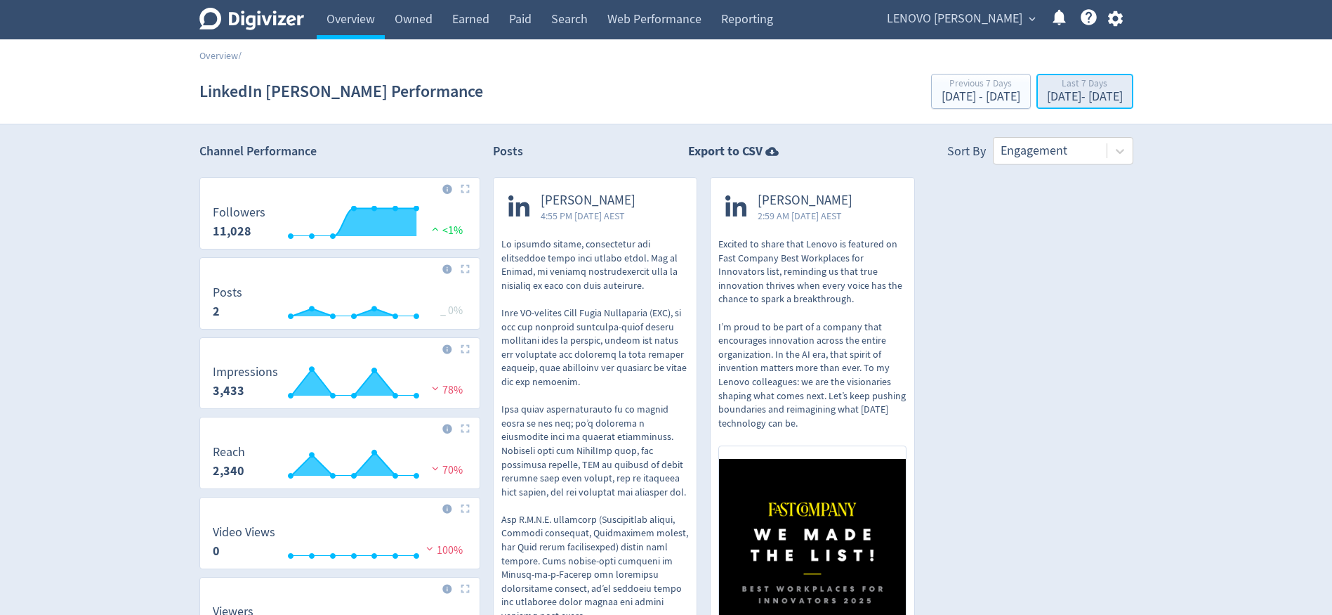
click at [1047, 94] on div "[DATE] - [DATE]" at bounding box center [1085, 97] width 76 height 13
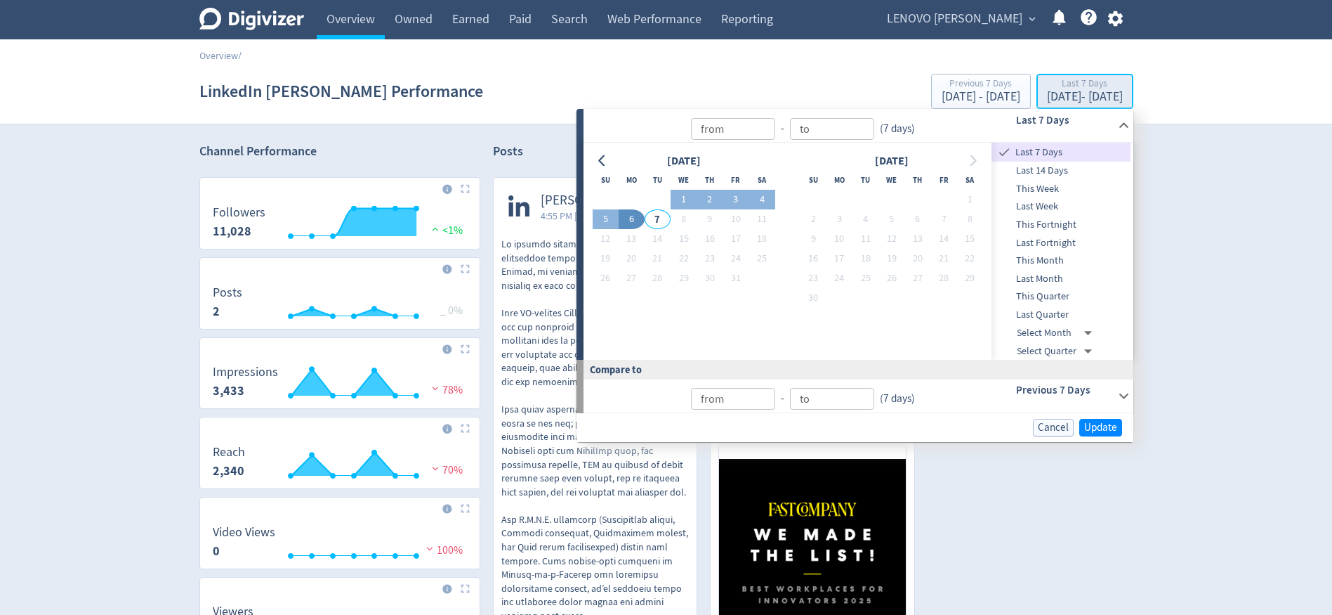
type input "[DATE]"
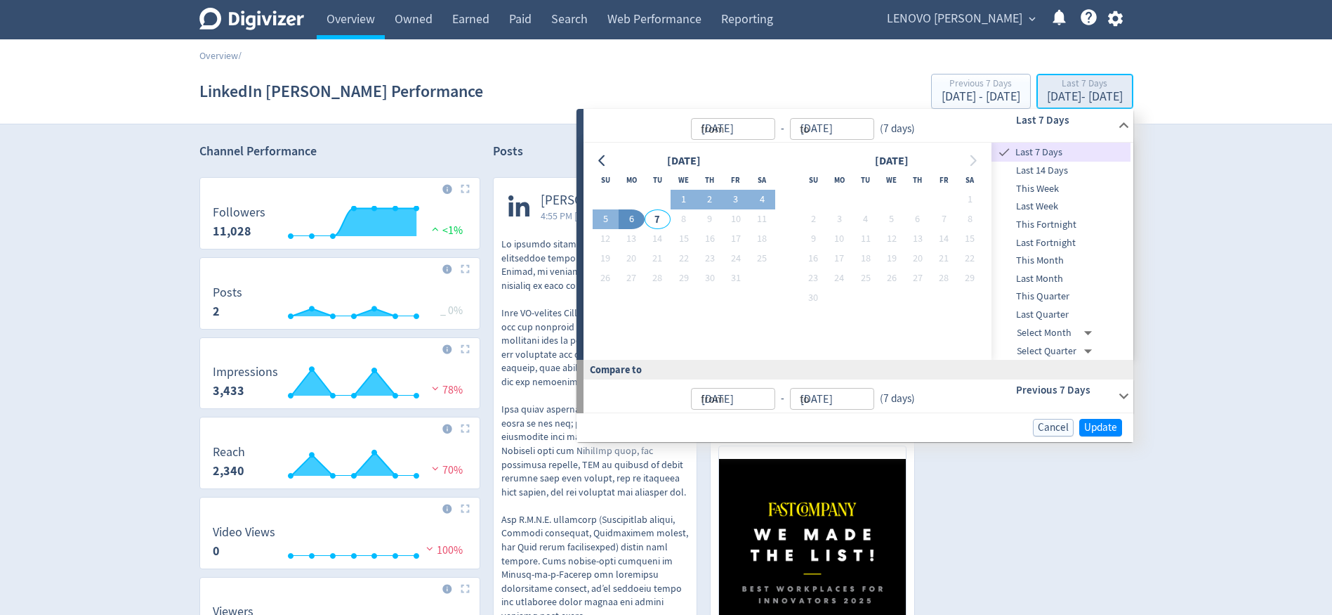
type input "[DATE]"
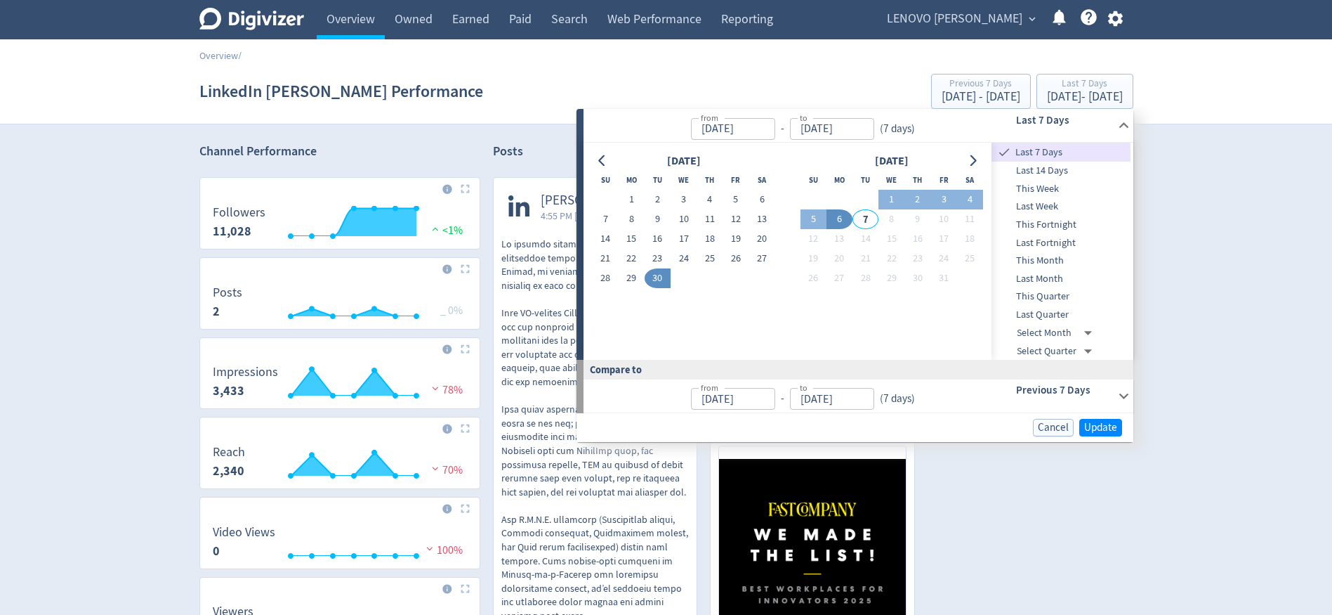
click at [1066, 318] on span "Last Quarter" at bounding box center [1061, 314] width 139 height 15
type input "[DATE]"
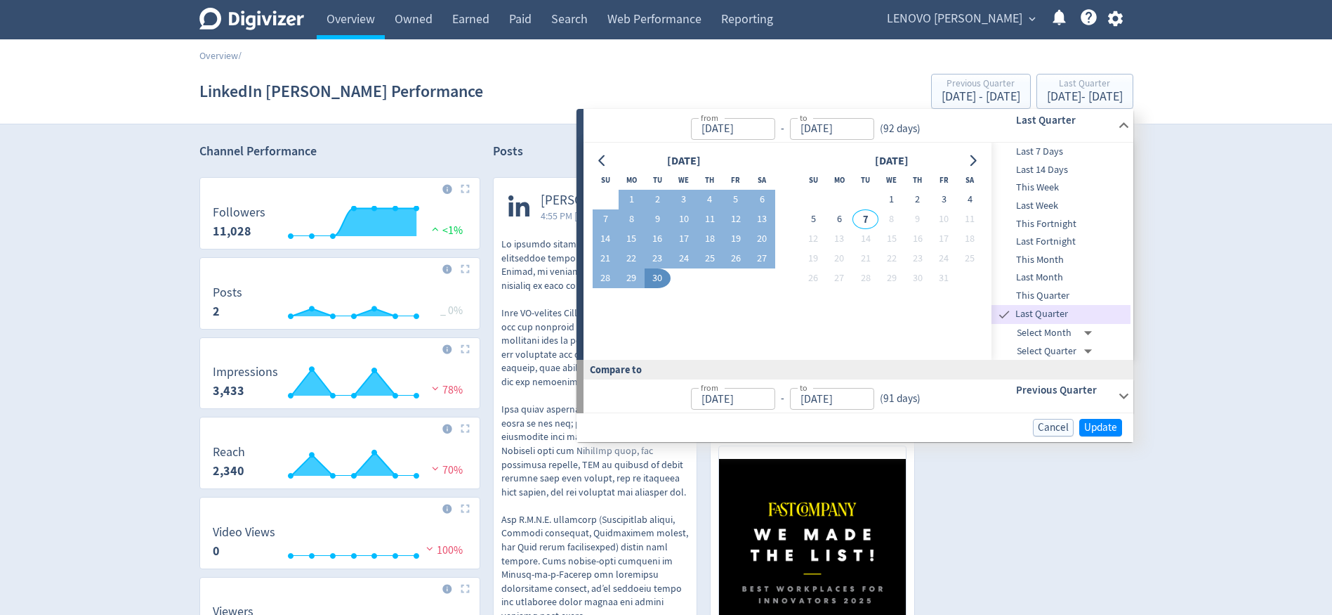
click at [1061, 302] on span "This Quarter" at bounding box center [1061, 295] width 139 height 15
type input "[DATE]"
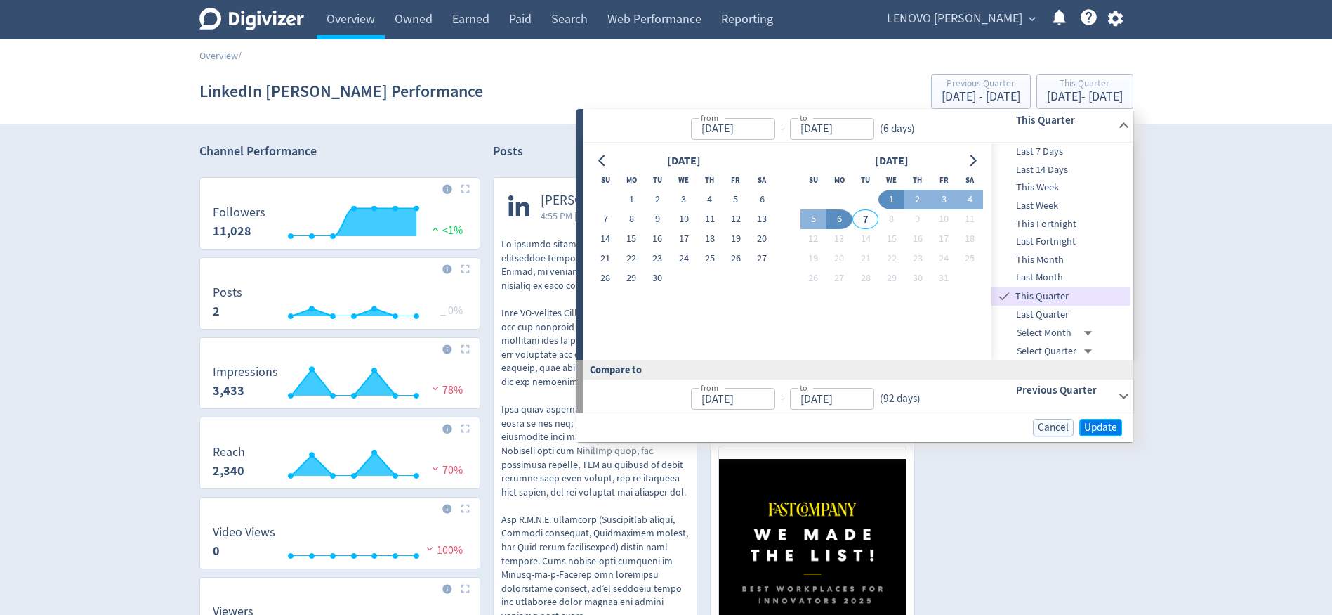
click at [1101, 428] on span "Update" at bounding box center [1100, 427] width 33 height 11
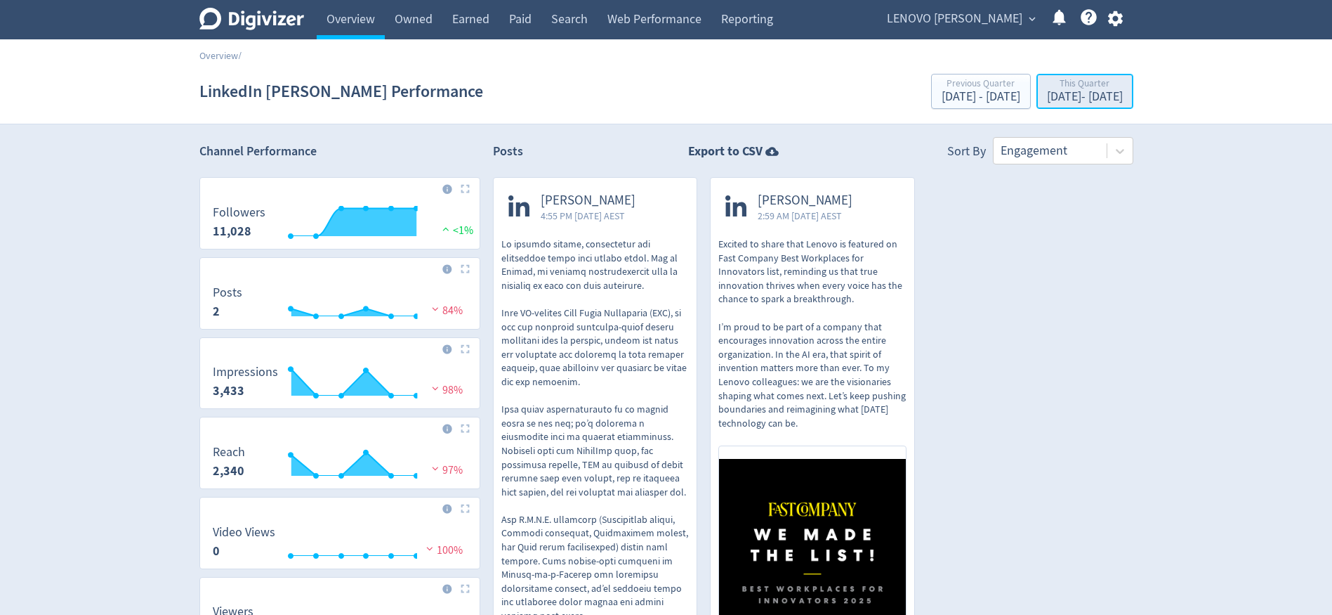
click at [1047, 98] on div "[DATE] - [DATE]" at bounding box center [1085, 97] width 76 height 13
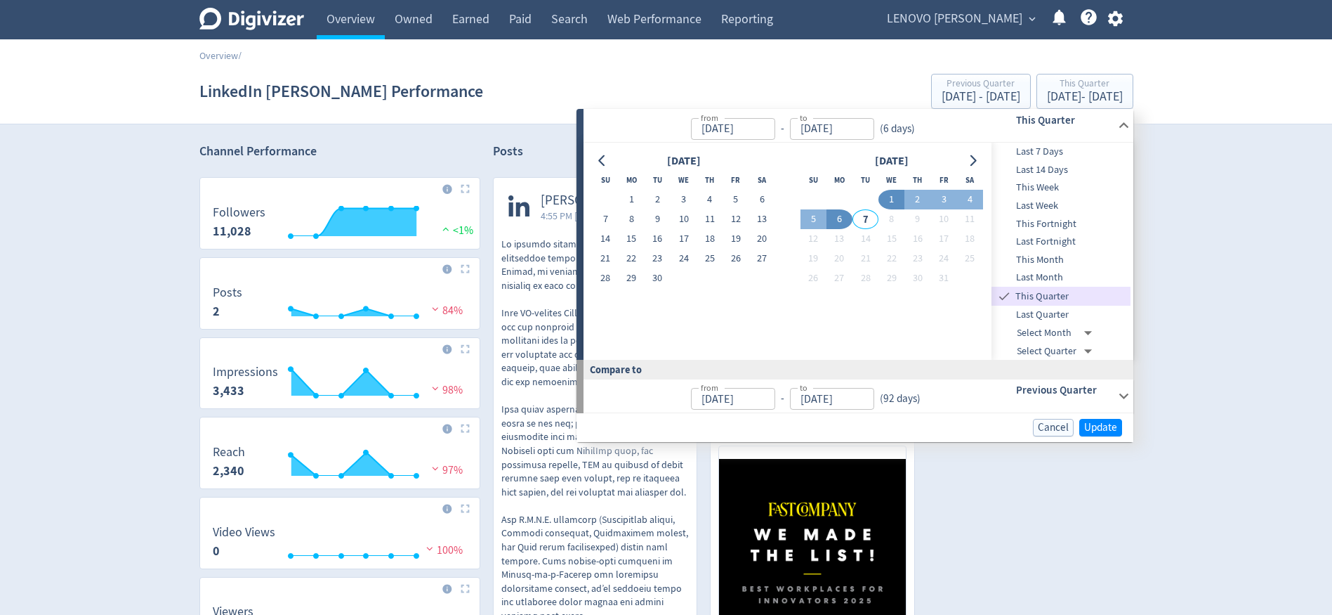
click at [1066, 168] on span "Last 14 Days" at bounding box center [1061, 169] width 139 height 15
type input "[DATE]"
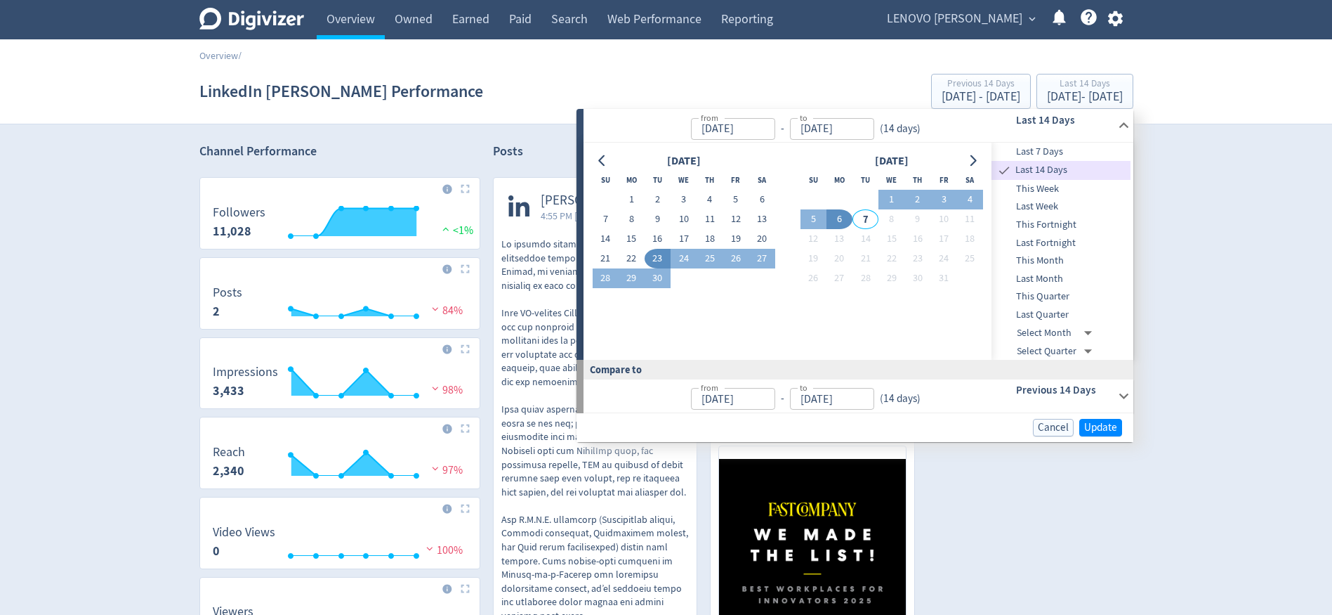
click at [1088, 416] on div "Cancel Update" at bounding box center [855, 427] width 557 height 29
click at [1095, 424] on span "Update" at bounding box center [1100, 427] width 33 height 11
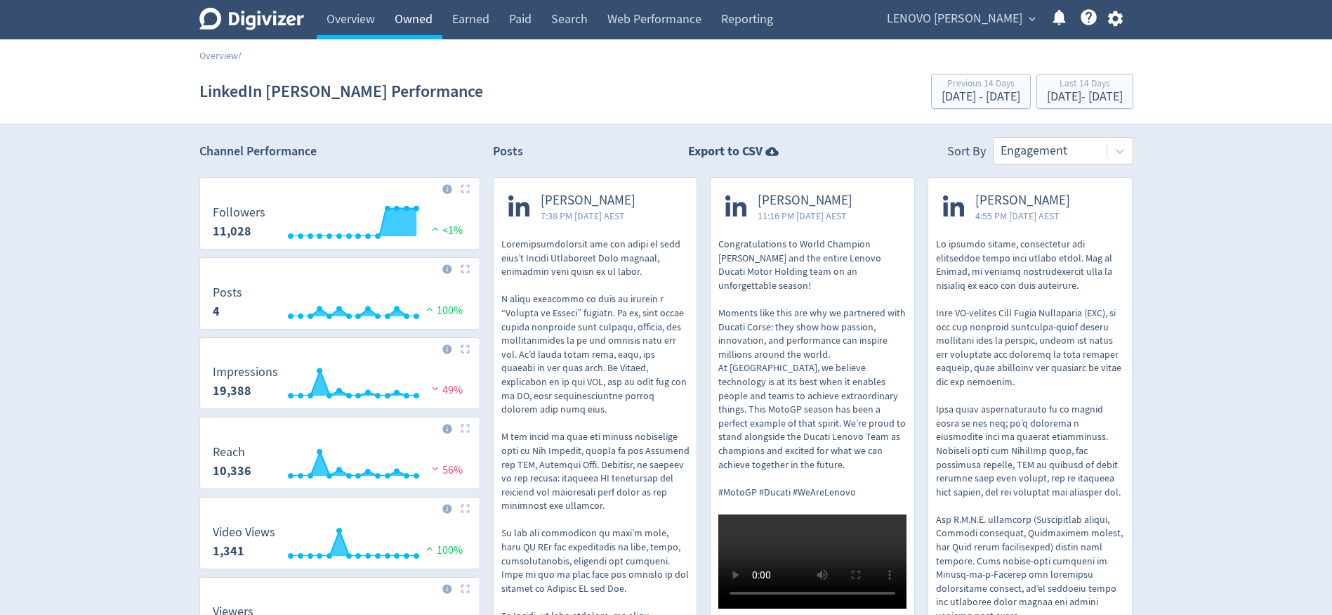
click at [410, 20] on link "Owned" at bounding box center [414, 19] width 58 height 39
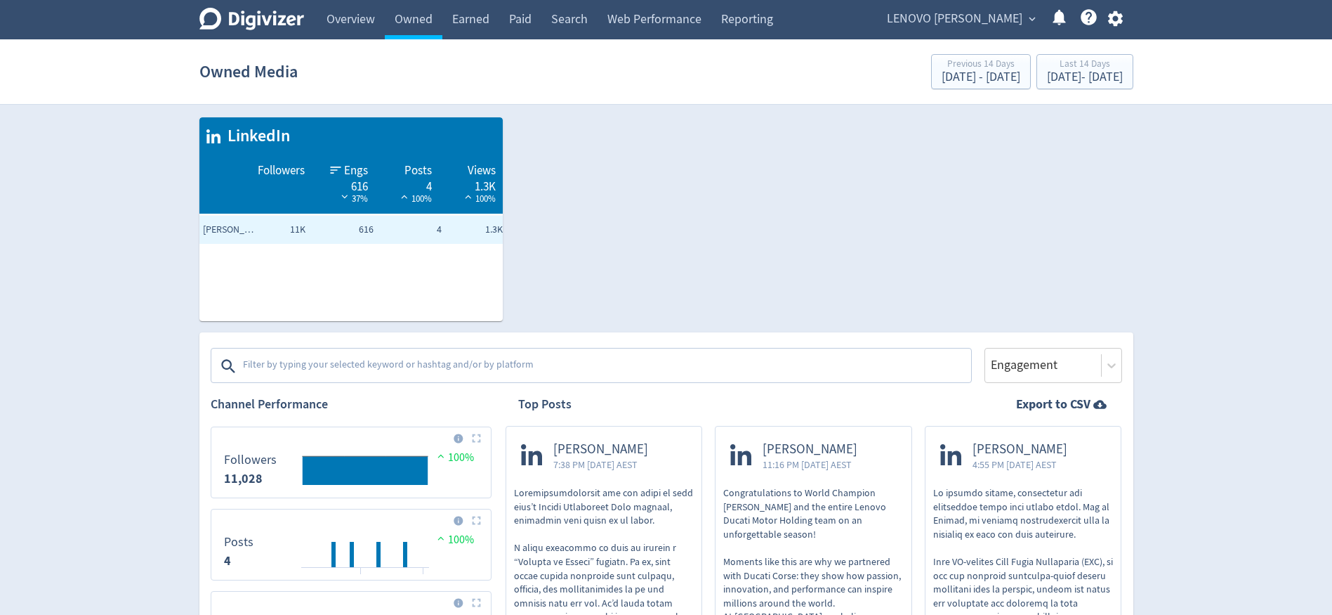
click at [430, 362] on textarea at bounding box center [606, 366] width 728 height 28
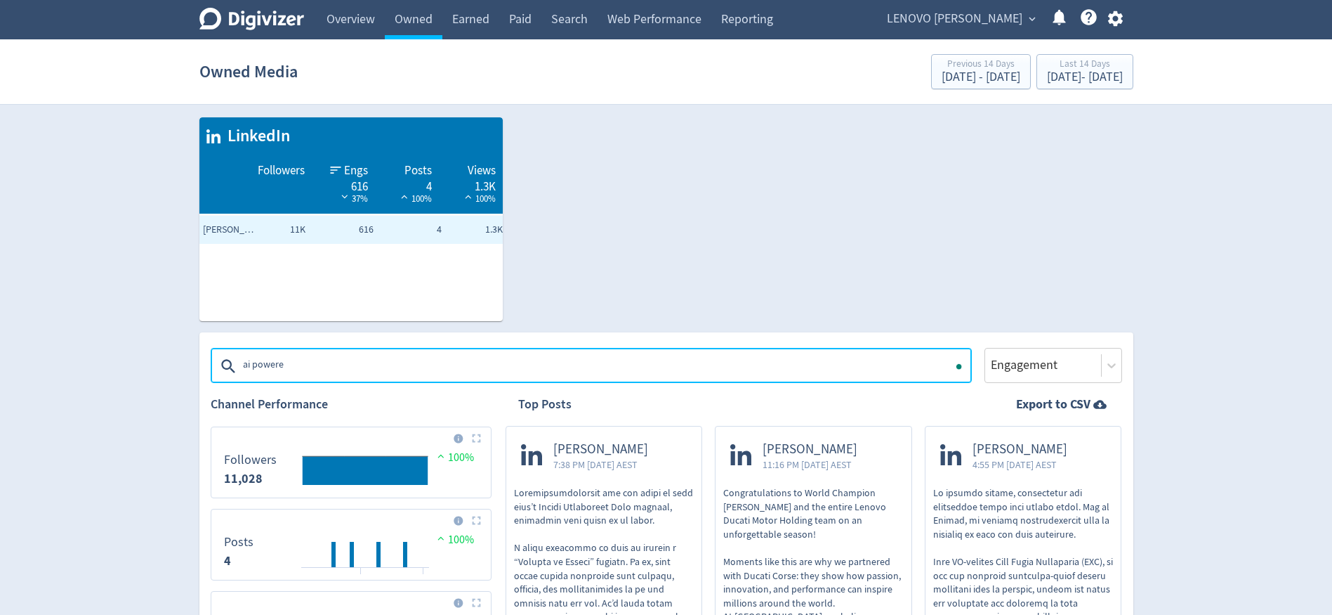
type textarea "ai powered"
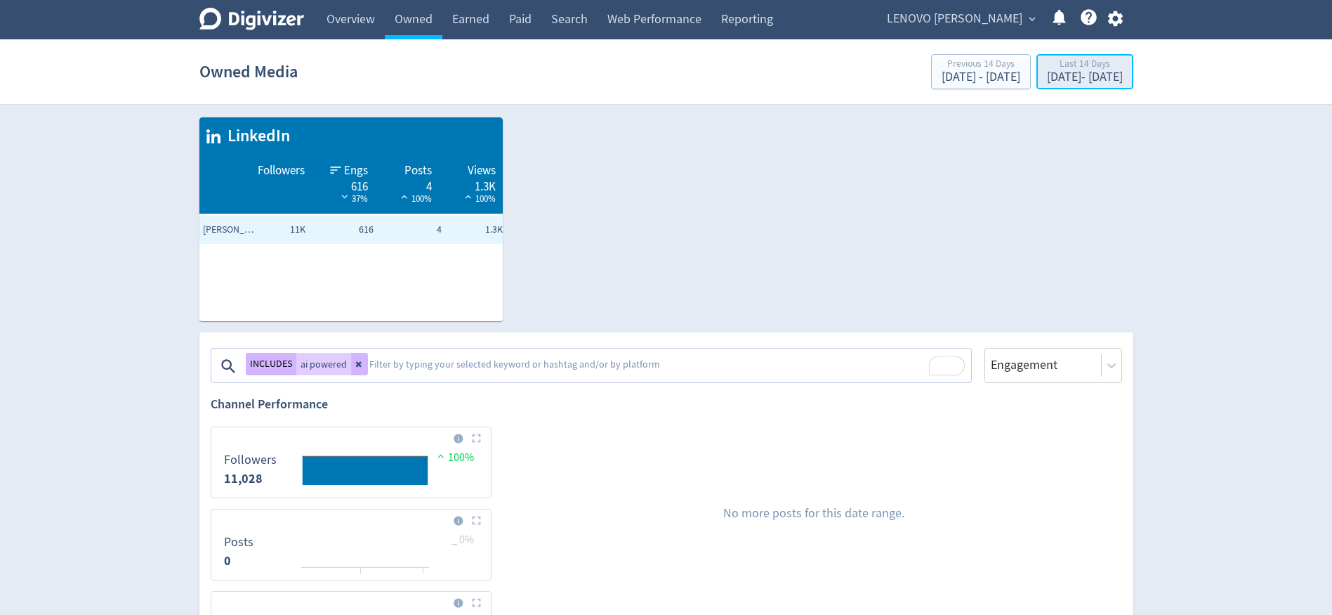
click at [1047, 67] on div "Last 14 Days" at bounding box center [1085, 65] width 76 height 12
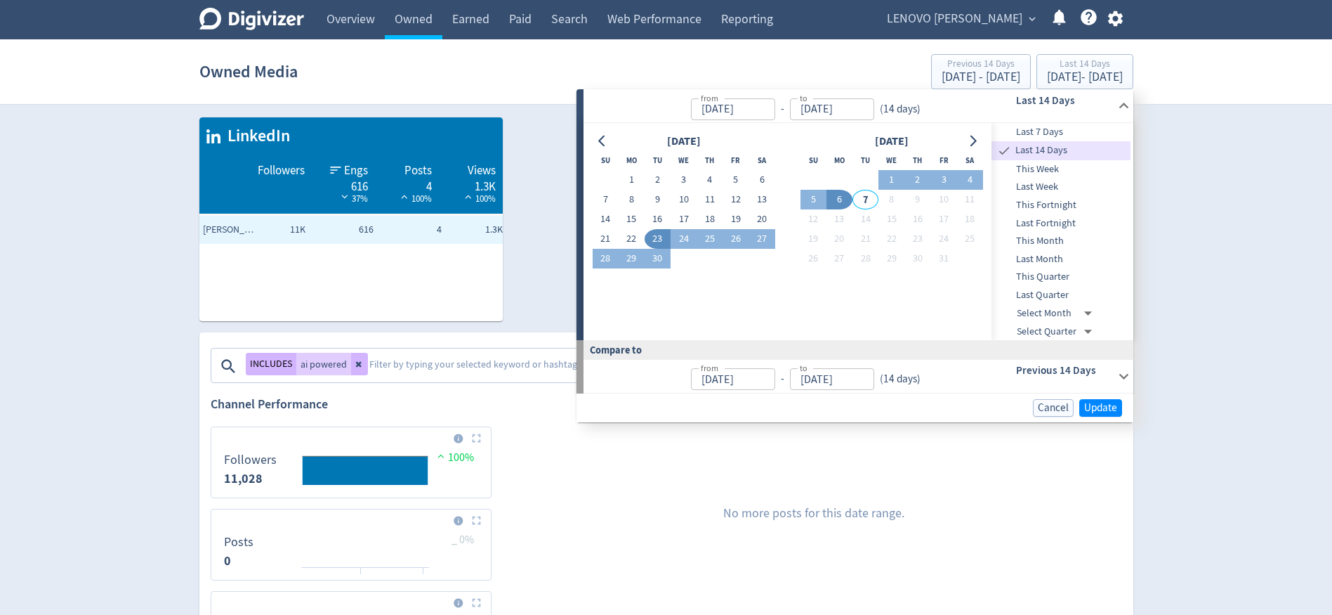
click at [1058, 294] on span "Last Quarter" at bounding box center [1061, 294] width 139 height 15
type input "[DATE]"
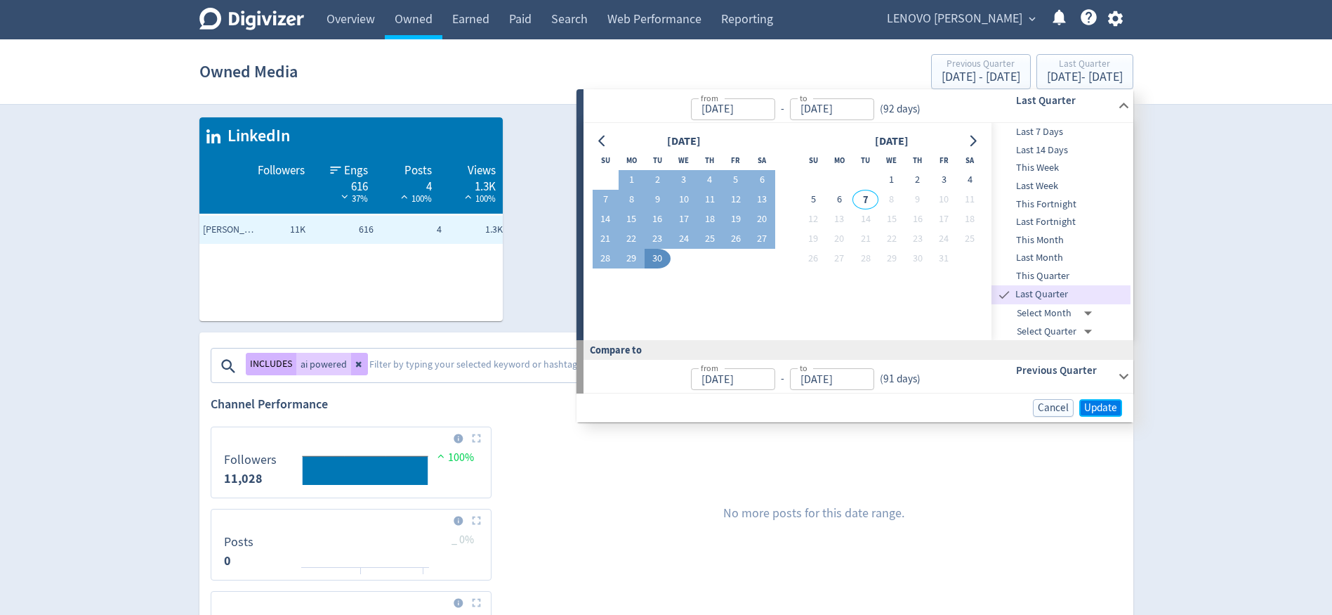
click at [1083, 404] on button "Update" at bounding box center [1101, 408] width 43 height 18
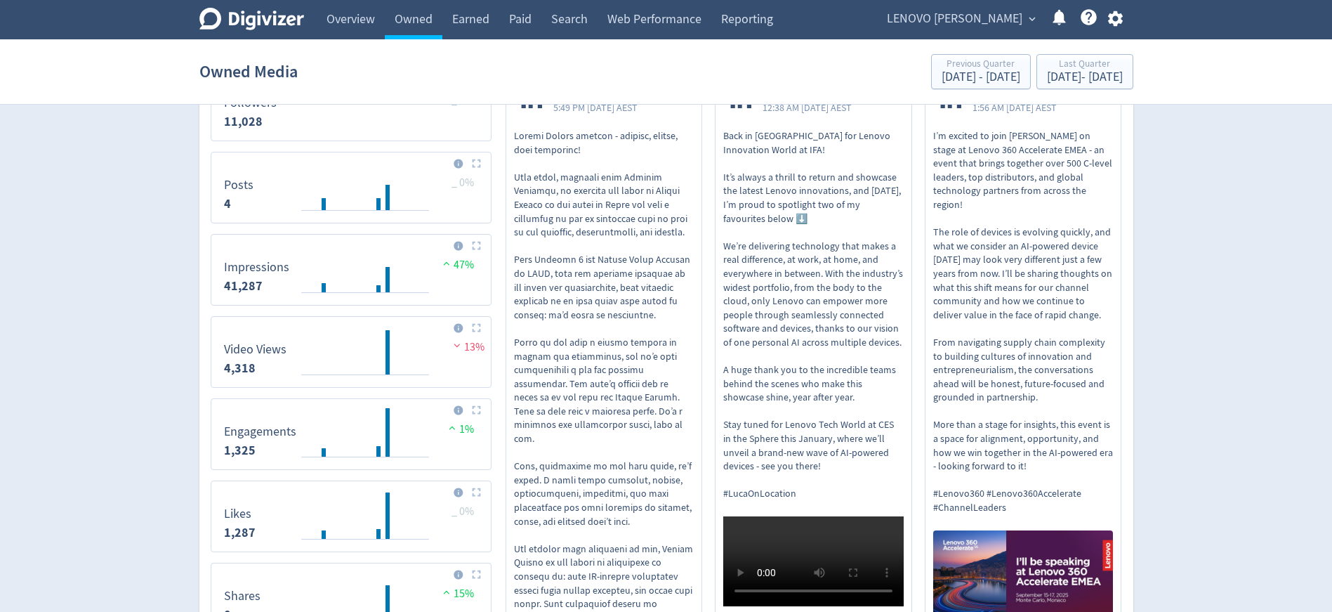
scroll to position [351, 0]
